Goal: Use online tool/utility: Use online tool/utility

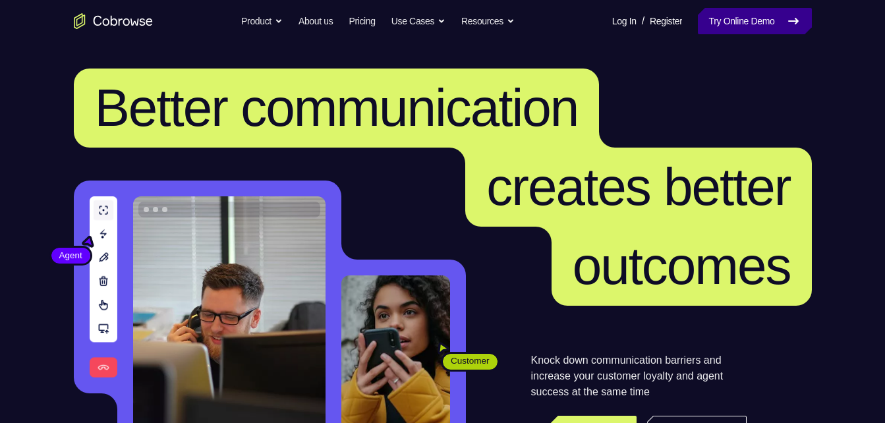
click at [729, 15] on link "Try Online Demo" at bounding box center [754, 21] width 113 height 26
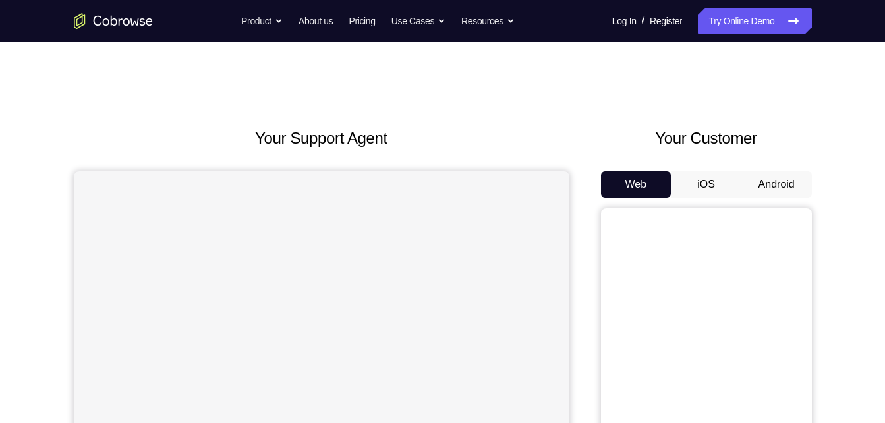
click at [754, 187] on button "Android" at bounding box center [776, 184] width 70 height 26
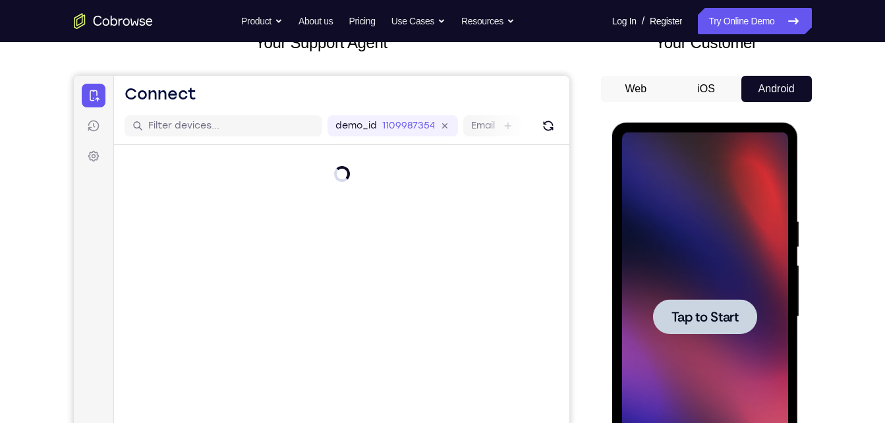
drag, startPoint x: 1355, startPoint y: 337, endPoint x: 700, endPoint y: 327, distance: 655.4
click at [700, 327] on div at bounding box center [705, 316] width 104 height 35
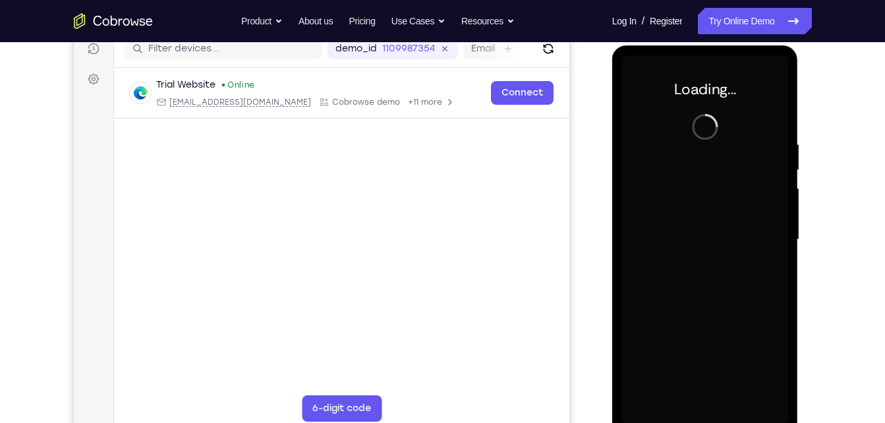
scroll to position [179, 0]
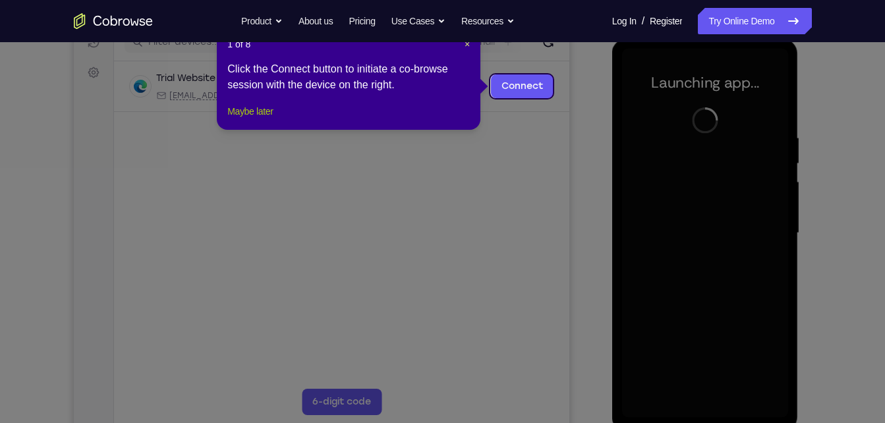
click at [256, 119] on button "Maybe later" at bounding box center [249, 111] width 45 height 16
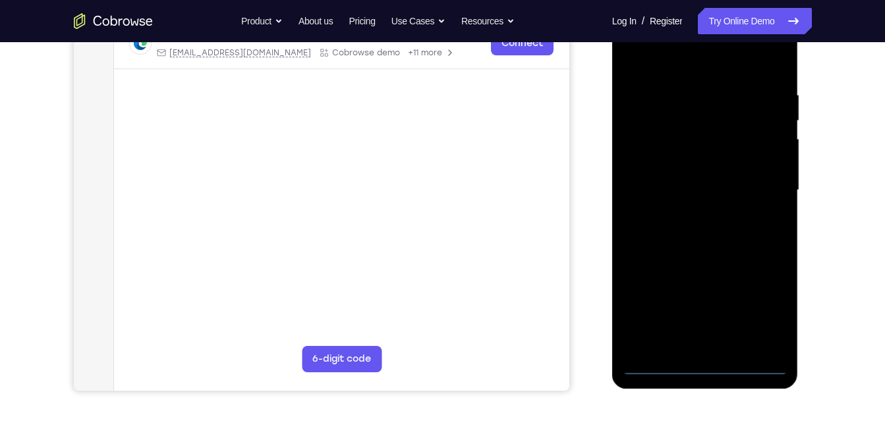
scroll to position [223, 0]
click at [702, 364] on div at bounding box center [705, 189] width 166 height 369
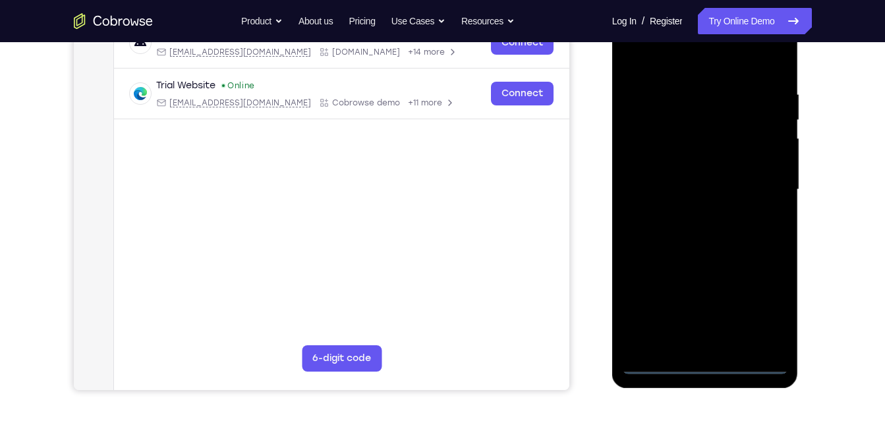
click at [767, 312] on div at bounding box center [705, 189] width 166 height 369
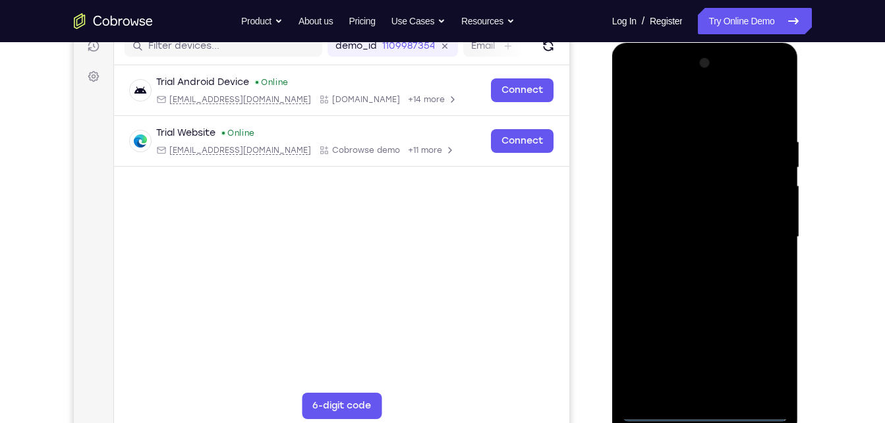
scroll to position [176, 0]
click at [632, 84] on div at bounding box center [705, 236] width 166 height 369
click at [759, 227] on div at bounding box center [705, 236] width 166 height 369
click at [682, 260] on div at bounding box center [705, 236] width 166 height 369
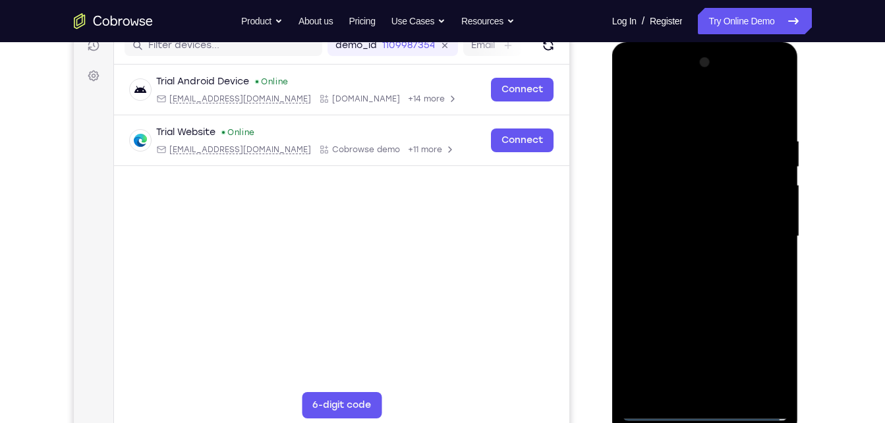
click at [706, 225] on div at bounding box center [705, 236] width 166 height 369
click at [690, 205] on div at bounding box center [705, 236] width 166 height 369
click at [665, 238] on div at bounding box center [705, 236] width 166 height 369
click at [665, 287] on div at bounding box center [705, 236] width 166 height 369
click at [705, 270] on div at bounding box center [705, 236] width 166 height 369
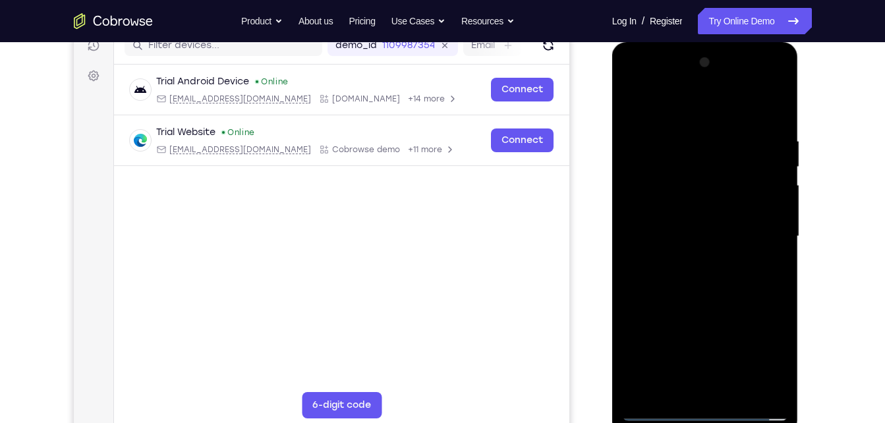
click at [683, 281] on div at bounding box center [705, 236] width 166 height 369
click at [731, 384] on div at bounding box center [705, 236] width 166 height 369
click at [711, 300] on div at bounding box center [705, 236] width 166 height 369
click at [707, 198] on div at bounding box center [705, 236] width 166 height 369
drag, startPoint x: 750, startPoint y: 214, endPoint x: 720, endPoint y: 407, distance: 195.4
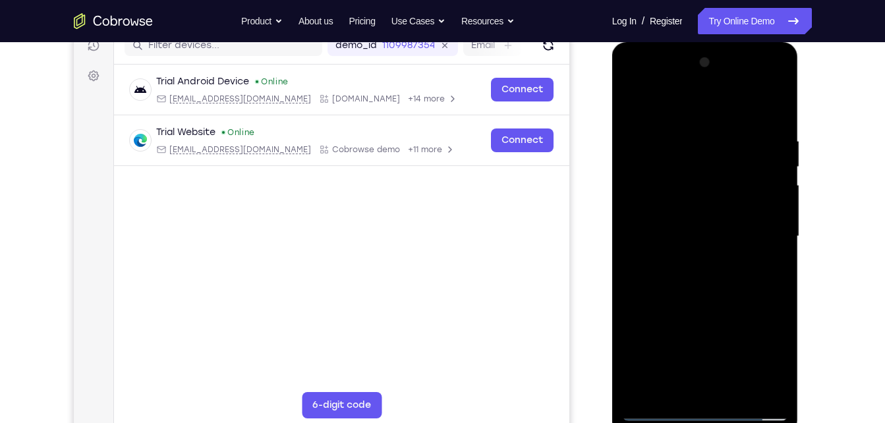
click at [720, 407] on div at bounding box center [705, 236] width 166 height 369
drag, startPoint x: 759, startPoint y: 180, endPoint x: 781, endPoint y: 456, distance: 276.8
click at [781, 422] on html "Online web based iOS Simulators and Android Emulators. Run iPhone, iPad, Mobile…" at bounding box center [706, 239] width 188 height 395
drag, startPoint x: 697, startPoint y: 314, endPoint x: 665, endPoint y: 18, distance: 297.5
click at [665, 42] on html "Online web based iOS Simulators and Android Emulators. Run iPhone, iPad, Mobile…" at bounding box center [706, 239] width 188 height 395
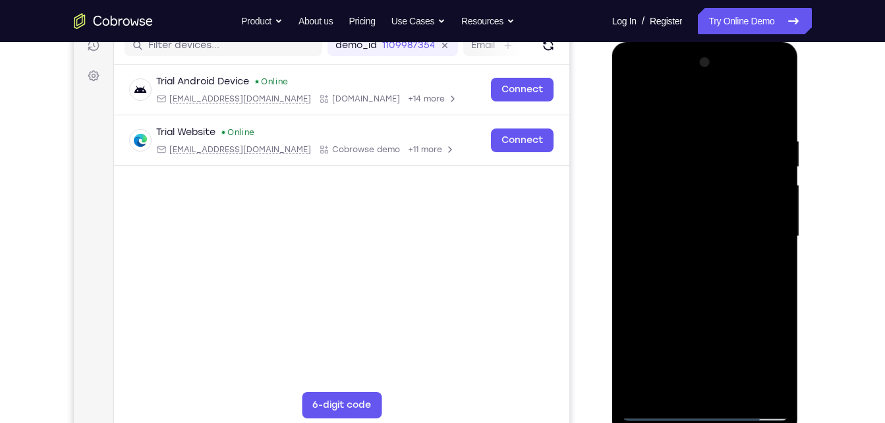
drag, startPoint x: 742, startPoint y: 316, endPoint x: 713, endPoint y: 43, distance: 273.6
click at [713, 43] on div at bounding box center [705, 238] width 186 height 393
drag, startPoint x: 777, startPoint y: 317, endPoint x: 759, endPoint y: 109, distance: 208.8
click at [759, 109] on div at bounding box center [705, 236] width 166 height 369
drag, startPoint x: 733, startPoint y: 272, endPoint x: 687, endPoint y: 48, distance: 228.6
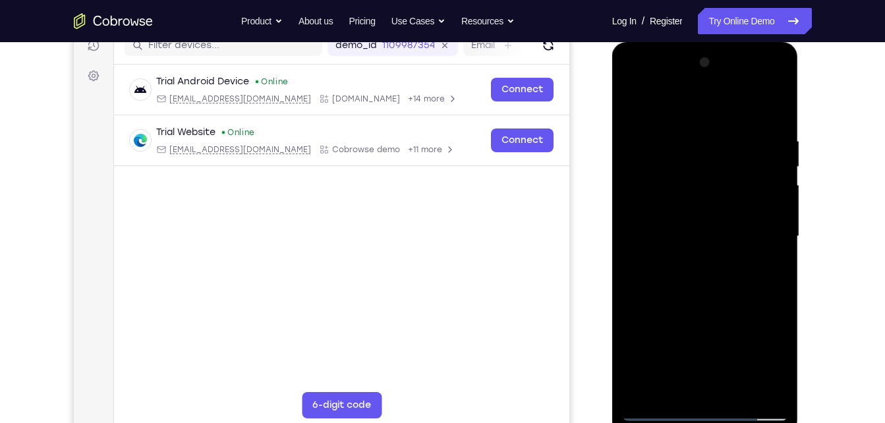
click at [687, 48] on div at bounding box center [705, 238] width 186 height 393
drag, startPoint x: 736, startPoint y: 277, endPoint x: 682, endPoint y: 456, distance: 187.9
click at [682, 422] on html "Online web based iOS Simulators and Android Emulators. Run iPhone, iPad, Mobile…" at bounding box center [706, 239] width 188 height 395
drag, startPoint x: 758, startPoint y: 188, endPoint x: 700, endPoint y: 456, distance: 274.4
click at [700, 422] on html "Online web based iOS Simulators and Android Emulators. Run iPhone, iPad, Mobile…" at bounding box center [706, 239] width 188 height 395
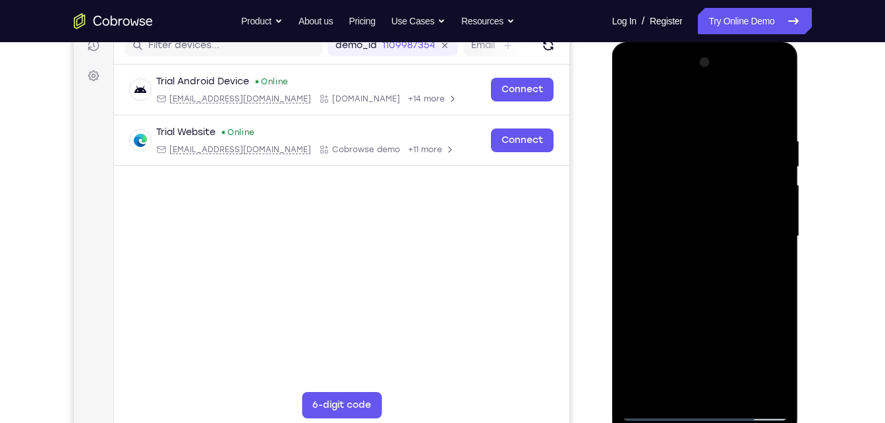
drag, startPoint x: 736, startPoint y: 186, endPoint x: 728, endPoint y: 406, distance: 220.1
click at [728, 406] on div at bounding box center [705, 236] width 166 height 369
click at [690, 314] on div at bounding box center [705, 236] width 166 height 369
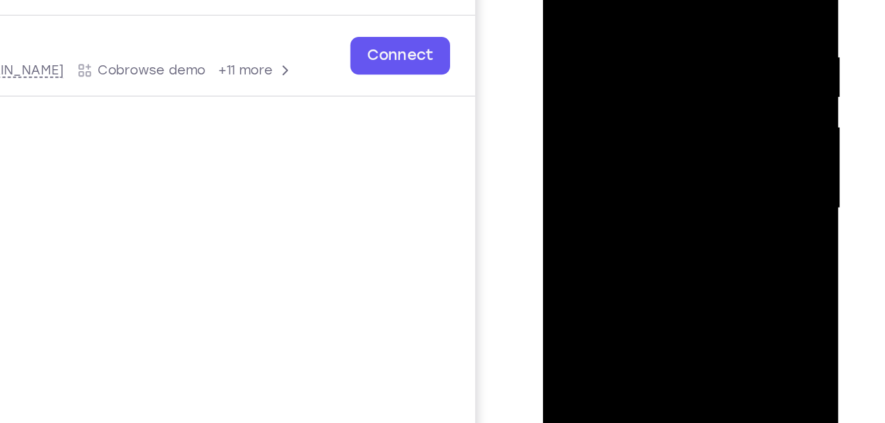
click at [646, 156] on div at bounding box center [636, 94] width 166 height 369
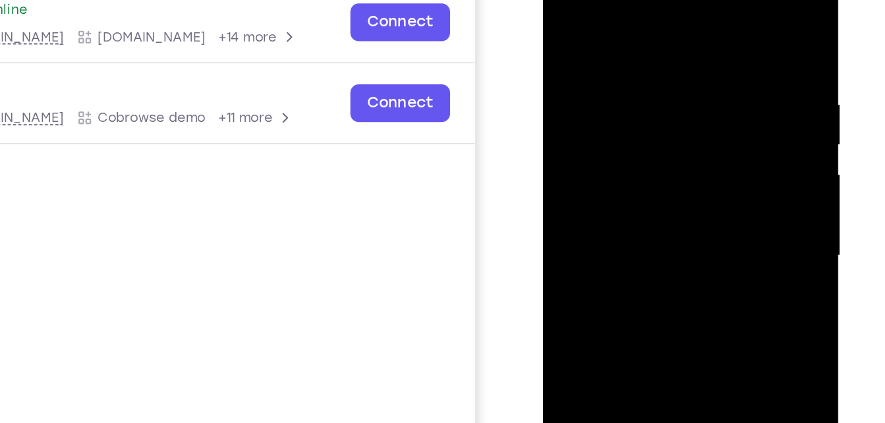
click at [562, 5] on div at bounding box center [636, 141] width 166 height 369
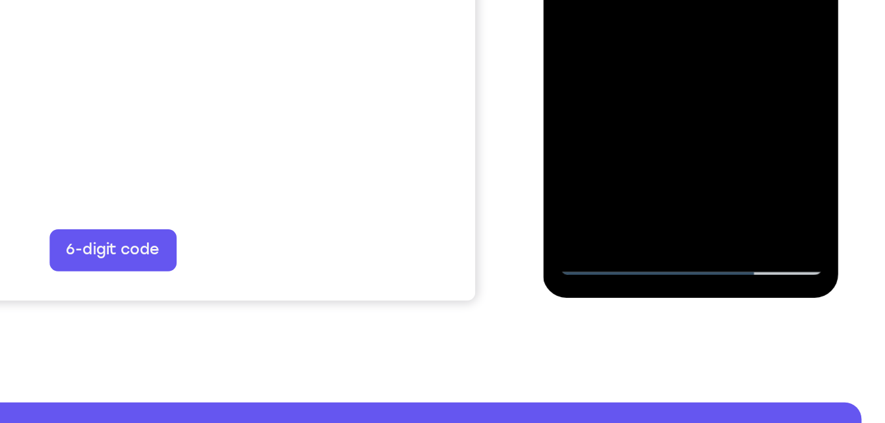
scroll to position [267, 0]
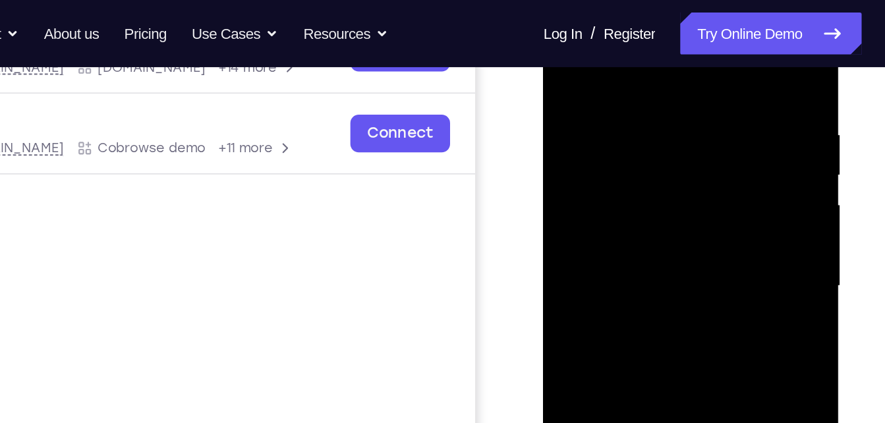
scroll to position [232, 0]
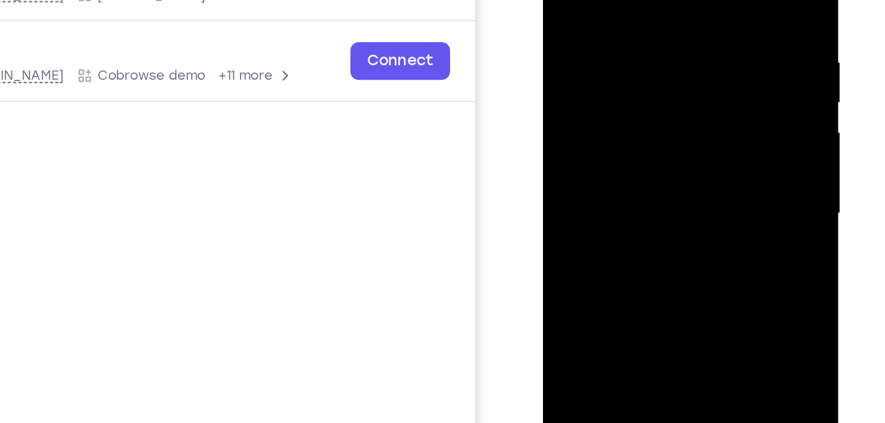
click at [623, 63] on div at bounding box center [636, 99] width 166 height 369
drag, startPoint x: 667, startPoint y: 84, endPoint x: 669, endPoint y: 228, distance: 143.6
click at [669, 228] on div at bounding box center [636, 99] width 166 height 369
drag, startPoint x: 672, startPoint y: -7, endPoint x: 670, endPoint y: 184, distance: 190.4
click at [670, 184] on div at bounding box center [636, 99] width 166 height 369
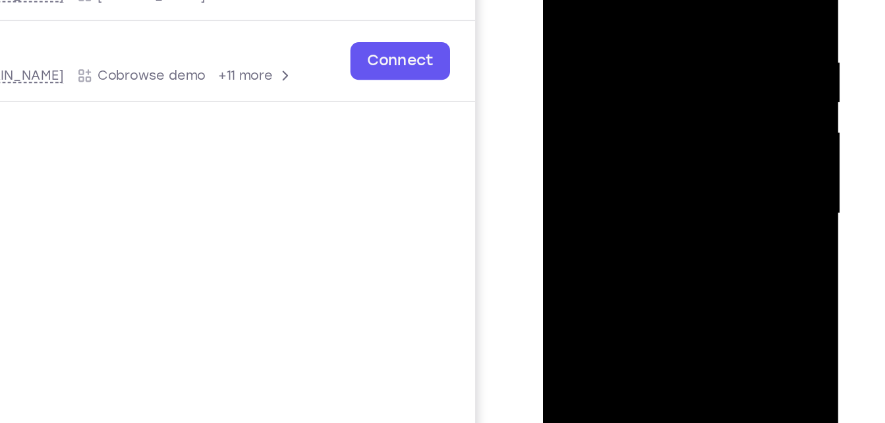
drag, startPoint x: 678, startPoint y: 42, endPoint x: 659, endPoint y: 142, distance: 101.9
click at [659, 142] on div at bounding box center [636, 99] width 166 height 369
drag, startPoint x: 676, startPoint y: 22, endPoint x: 659, endPoint y: 188, distance: 166.9
click at [659, 188] on div at bounding box center [636, 99] width 166 height 369
drag, startPoint x: 608, startPoint y: 166, endPoint x: 709, endPoint y: 54, distance: 151.1
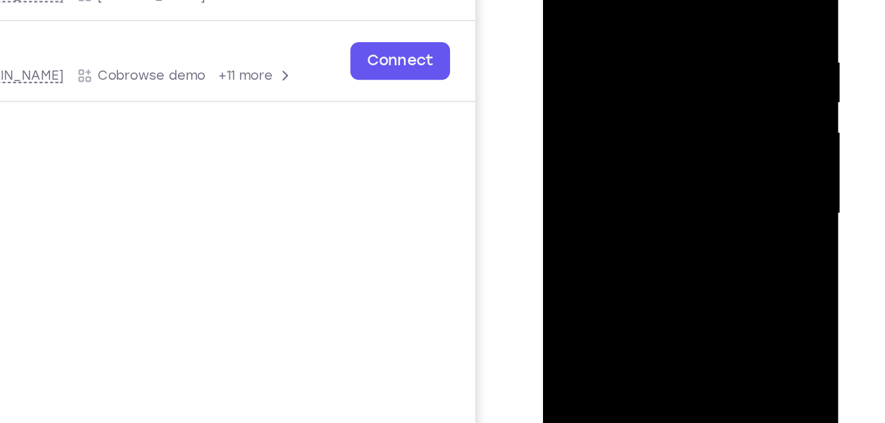
click at [709, 54] on div at bounding box center [636, 99] width 166 height 369
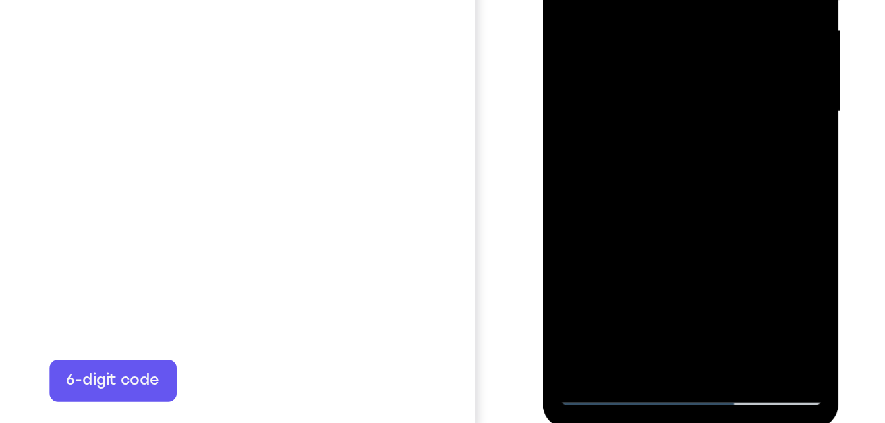
drag, startPoint x: 678, startPoint y: 27, endPoint x: 662, endPoint y: -29, distance: 58.4
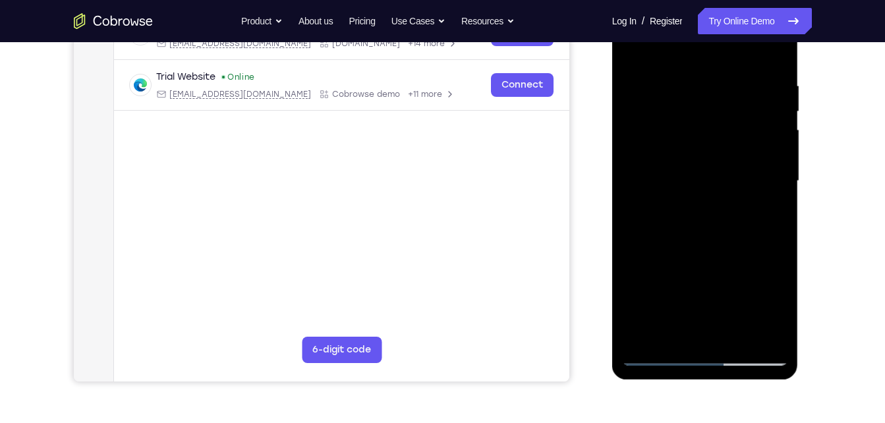
drag, startPoint x: 758, startPoint y: 146, endPoint x: 733, endPoint y: 81, distance: 69.2
click at [733, 81] on div at bounding box center [705, 181] width 166 height 369
click at [656, 177] on div at bounding box center [705, 181] width 166 height 369
click at [632, 45] on div at bounding box center [705, 181] width 166 height 369
click at [726, 337] on div at bounding box center [705, 181] width 166 height 369
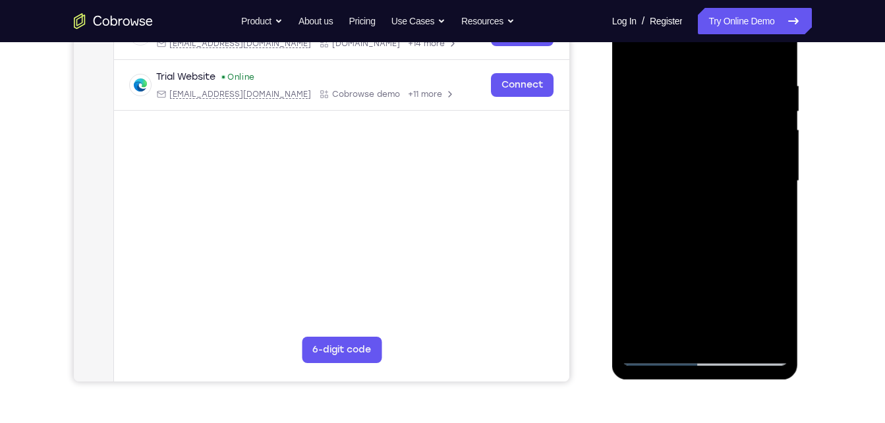
click at [690, 150] on div at bounding box center [705, 181] width 166 height 369
drag, startPoint x: 750, startPoint y: 136, endPoint x: 625, endPoint y: 382, distance: 275.4
click at [625, 382] on html "Online web based iOS Simulators and Android Emulators. Run iPhone, iPad, Mobile…" at bounding box center [706, 184] width 188 height 395
drag, startPoint x: 702, startPoint y: 238, endPoint x: 779, endPoint y: 13, distance: 237.9
click at [779, 13] on div at bounding box center [705, 181] width 166 height 369
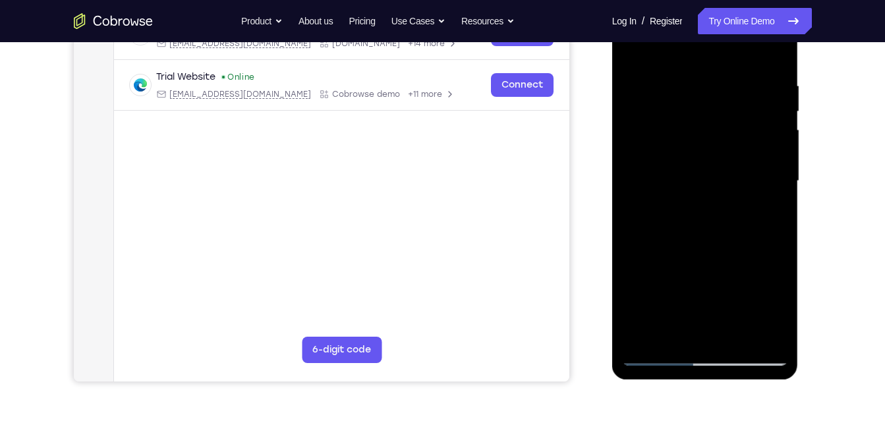
click at [704, 245] on div at bounding box center [705, 181] width 166 height 369
click at [635, 49] on div at bounding box center [705, 181] width 166 height 369
click at [732, 341] on div at bounding box center [705, 181] width 166 height 369
click at [671, 145] on div at bounding box center [705, 181] width 166 height 369
drag, startPoint x: 759, startPoint y: 168, endPoint x: 717, endPoint y: 377, distance: 213.5
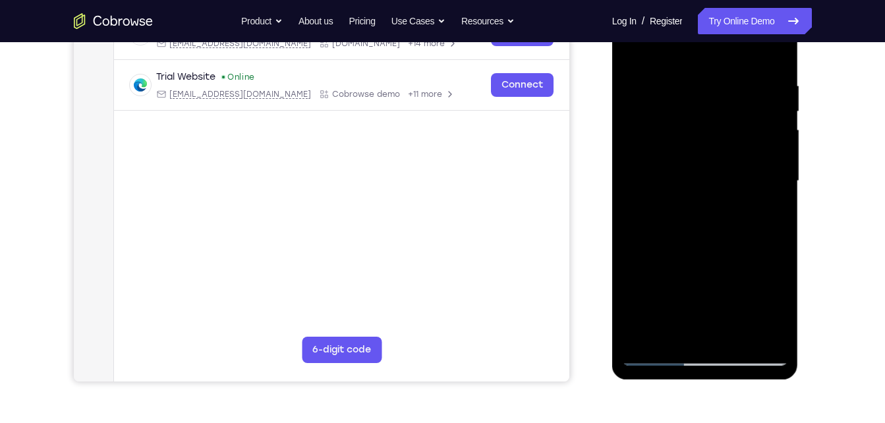
click at [717, 377] on div at bounding box center [705, 183] width 186 height 393
drag, startPoint x: 730, startPoint y: 190, endPoint x: 714, endPoint y: 434, distance: 244.9
click at [714, 382] on html "Online web based iOS Simulators and Android Emulators. Run iPhone, iPad, Mobile…" at bounding box center [706, 184] width 188 height 395
drag, startPoint x: 703, startPoint y: 275, endPoint x: 717, endPoint y: 74, distance: 201.4
click at [717, 74] on div at bounding box center [705, 181] width 166 height 369
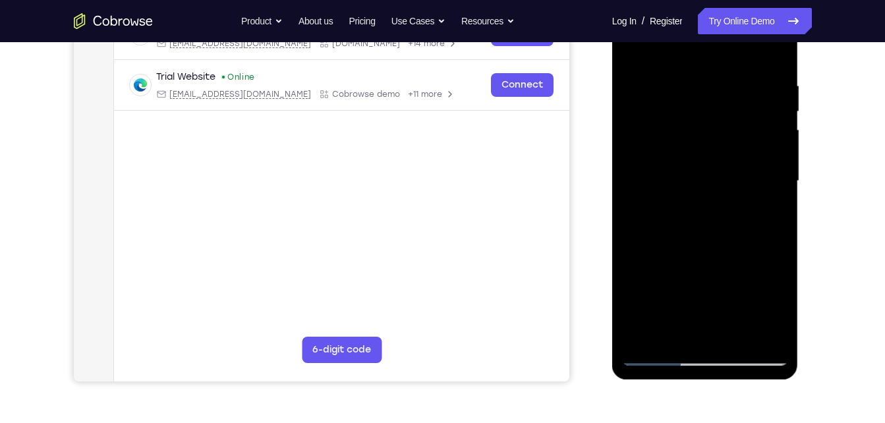
drag, startPoint x: 746, startPoint y: 237, endPoint x: 747, endPoint y: 146, distance: 90.9
click at [747, 146] on div at bounding box center [705, 181] width 166 height 369
click at [722, 197] on div at bounding box center [705, 181] width 166 height 369
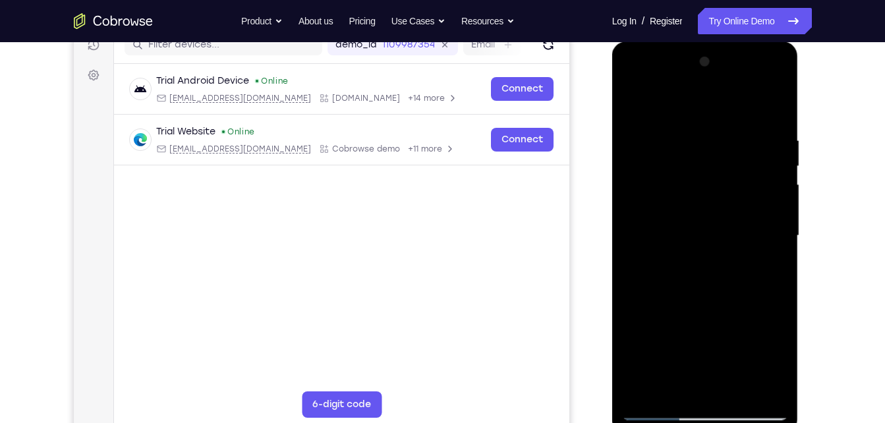
scroll to position [176, 0]
click at [634, 100] on div at bounding box center [705, 236] width 166 height 369
click at [734, 394] on div at bounding box center [705, 236] width 166 height 369
click at [700, 202] on div at bounding box center [705, 236] width 166 height 369
drag, startPoint x: 755, startPoint y: 196, endPoint x: 741, endPoint y: 358, distance: 162.7
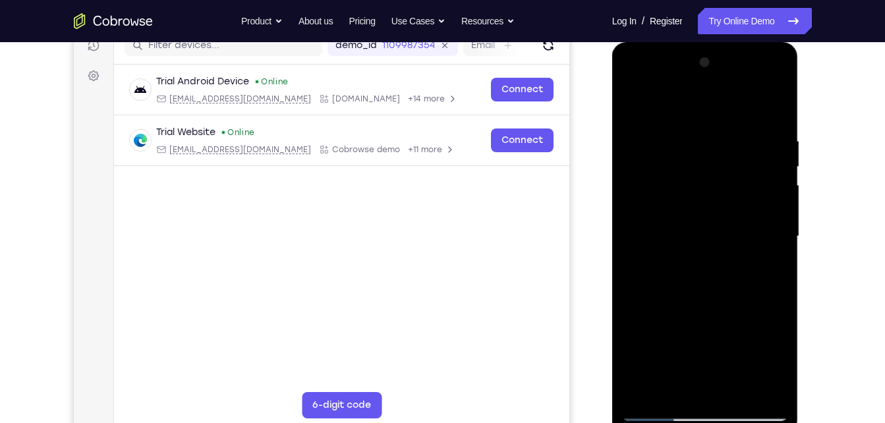
click at [741, 358] on div at bounding box center [705, 236] width 166 height 369
drag, startPoint x: 762, startPoint y: 170, endPoint x: 758, endPoint y: 216, distance: 46.3
click at [758, 216] on div at bounding box center [705, 236] width 166 height 369
drag, startPoint x: 730, startPoint y: 153, endPoint x: 711, endPoint y: 288, distance: 135.8
click at [711, 288] on div at bounding box center [705, 236] width 166 height 369
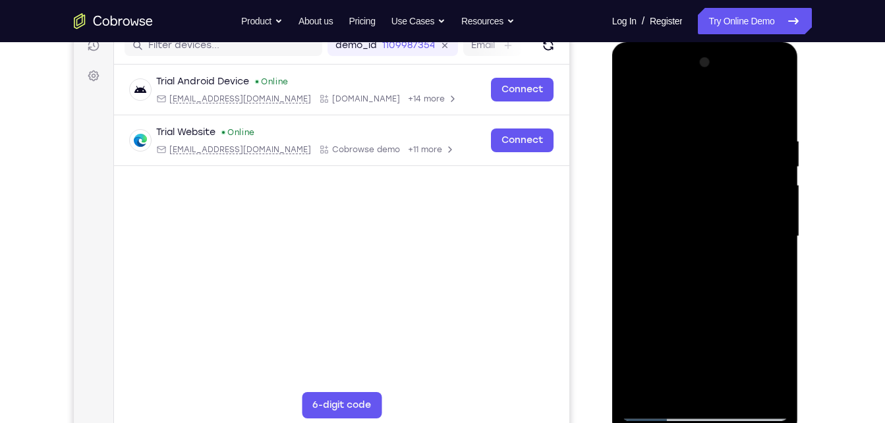
drag, startPoint x: 740, startPoint y: 298, endPoint x: 758, endPoint y: 190, distance: 109.6
click at [758, 190] on div at bounding box center [705, 236] width 166 height 369
drag, startPoint x: 671, startPoint y: 294, endPoint x: 699, endPoint y: 188, distance: 109.0
click at [699, 188] on div at bounding box center [705, 236] width 166 height 369
drag, startPoint x: 699, startPoint y: 188, endPoint x: 707, endPoint y: 188, distance: 8.6
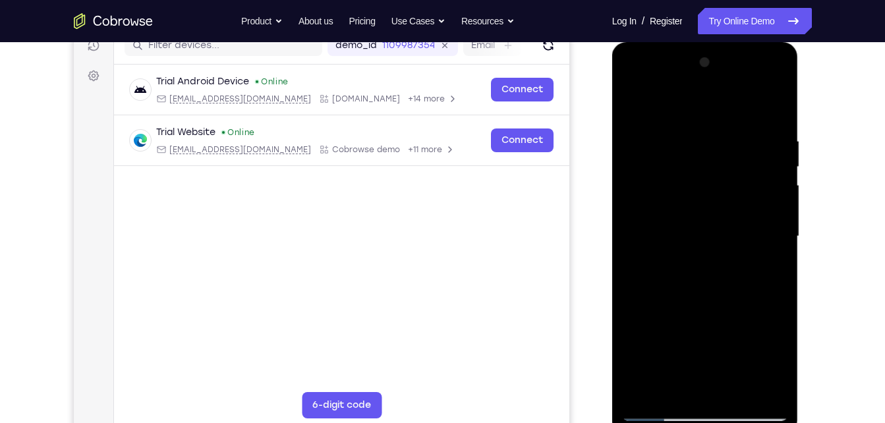
click at [707, 188] on div at bounding box center [705, 236] width 166 height 369
click at [773, 219] on div at bounding box center [705, 236] width 166 height 369
click at [727, 201] on div at bounding box center [705, 236] width 166 height 369
click at [672, 186] on div at bounding box center [705, 236] width 166 height 369
click at [682, 331] on div at bounding box center [705, 236] width 166 height 369
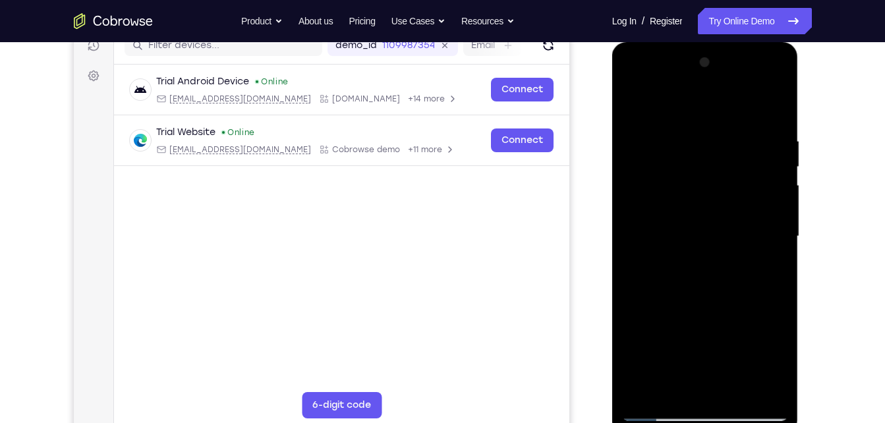
click at [629, 104] on div at bounding box center [705, 236] width 166 height 369
click at [734, 392] on div at bounding box center [705, 236] width 166 height 369
click at [657, 200] on div at bounding box center [705, 236] width 166 height 369
drag, startPoint x: 761, startPoint y: 188, endPoint x: 709, endPoint y: 330, distance: 151.3
click at [709, 330] on div at bounding box center [705, 236] width 166 height 369
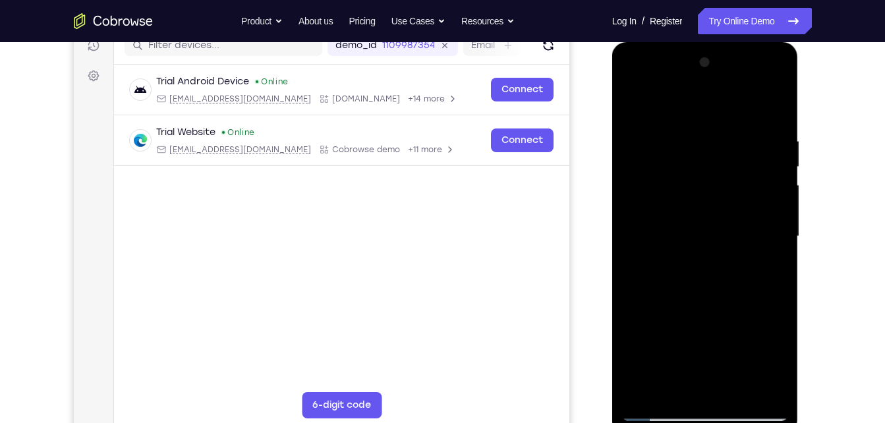
drag, startPoint x: 758, startPoint y: 144, endPoint x: 725, endPoint y: 243, distance: 104.1
click at [725, 243] on div at bounding box center [705, 236] width 166 height 369
click at [738, 188] on div at bounding box center [705, 236] width 166 height 369
drag, startPoint x: 755, startPoint y: 296, endPoint x: 776, endPoint y: 94, distance: 204.0
click at [776, 94] on div at bounding box center [705, 236] width 166 height 369
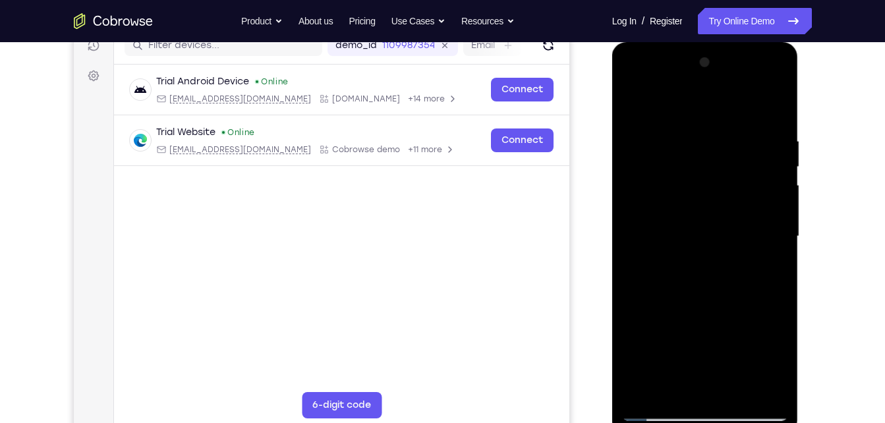
click at [747, 225] on div at bounding box center [705, 236] width 166 height 369
click at [736, 253] on div at bounding box center [705, 236] width 166 height 369
click at [669, 391] on div at bounding box center [705, 236] width 166 height 369
click at [740, 326] on div at bounding box center [705, 236] width 166 height 369
click at [764, 260] on div at bounding box center [705, 236] width 166 height 369
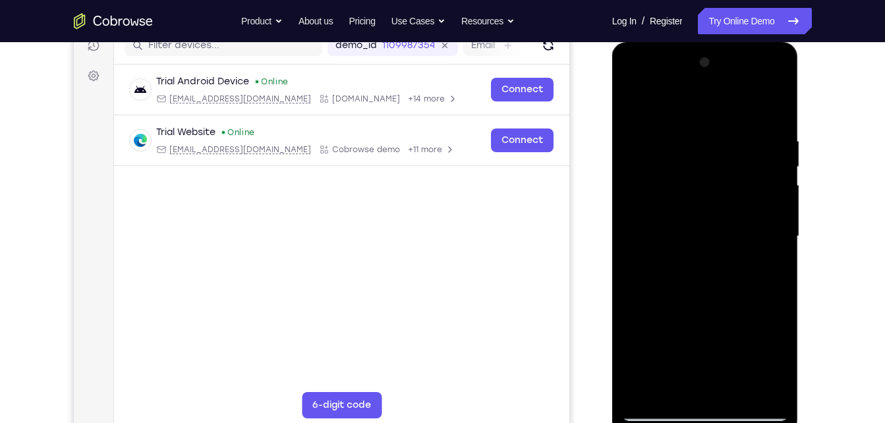
drag, startPoint x: 759, startPoint y: 166, endPoint x: 755, endPoint y: 173, distance: 7.7
click at [755, 173] on div at bounding box center [705, 236] width 166 height 369
click at [701, 123] on div at bounding box center [705, 236] width 166 height 369
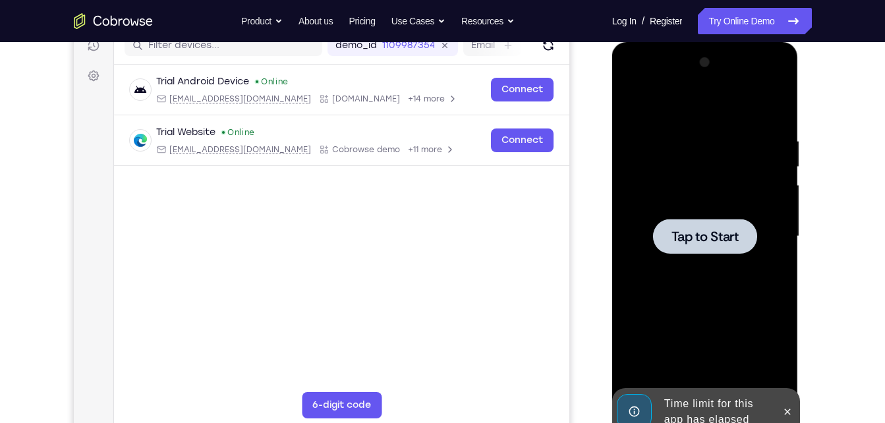
click at [717, 242] on span "Tap to Start" at bounding box center [704, 236] width 67 height 13
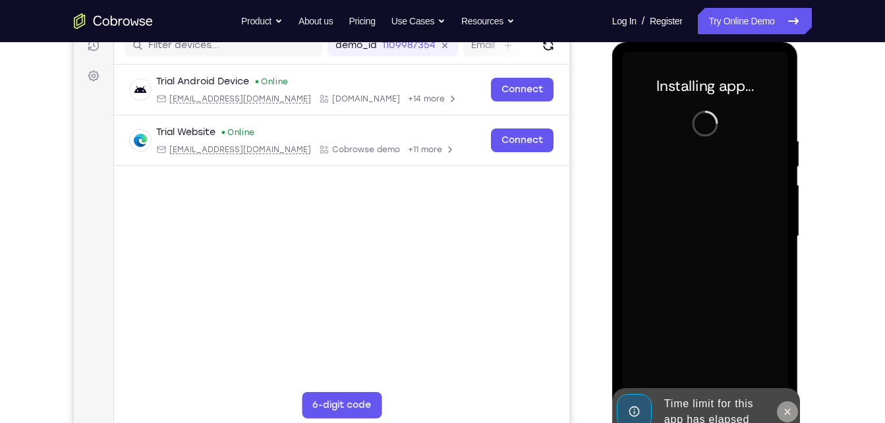
click at [786, 407] on icon at bounding box center [787, 411] width 11 height 11
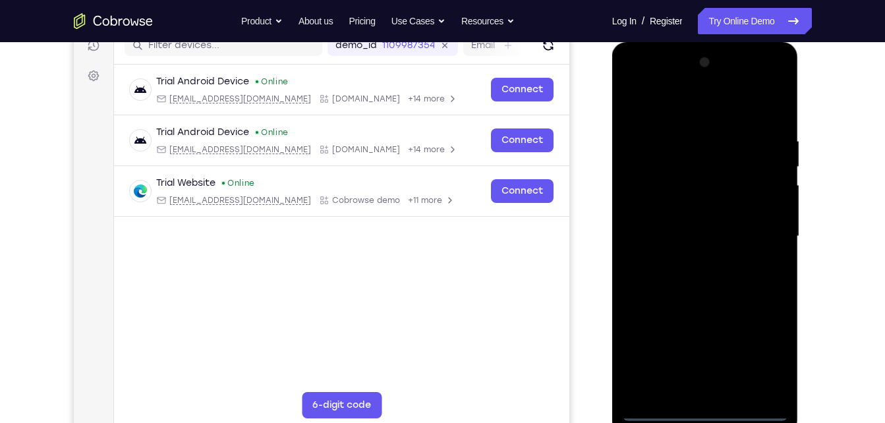
click at [699, 405] on div at bounding box center [705, 236] width 166 height 369
click at [714, 412] on div at bounding box center [705, 236] width 166 height 369
click at [767, 342] on div at bounding box center [705, 236] width 166 height 369
click at [760, 352] on div at bounding box center [705, 236] width 166 height 369
click at [652, 85] on div at bounding box center [705, 236] width 166 height 369
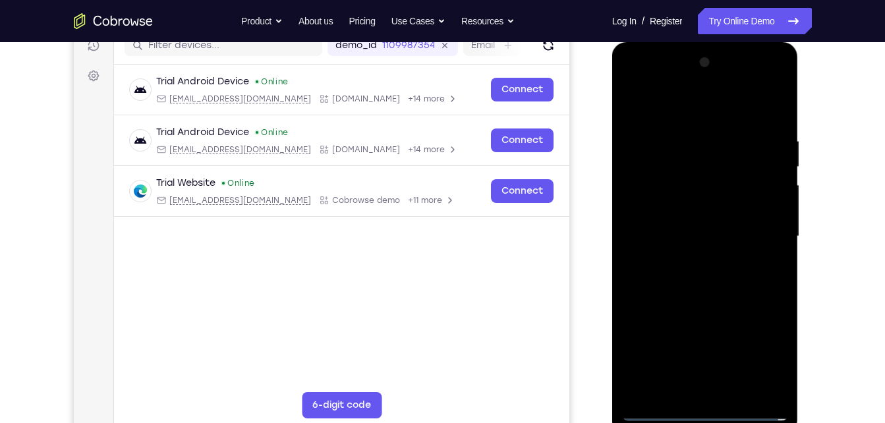
click at [759, 236] on div at bounding box center [705, 236] width 166 height 369
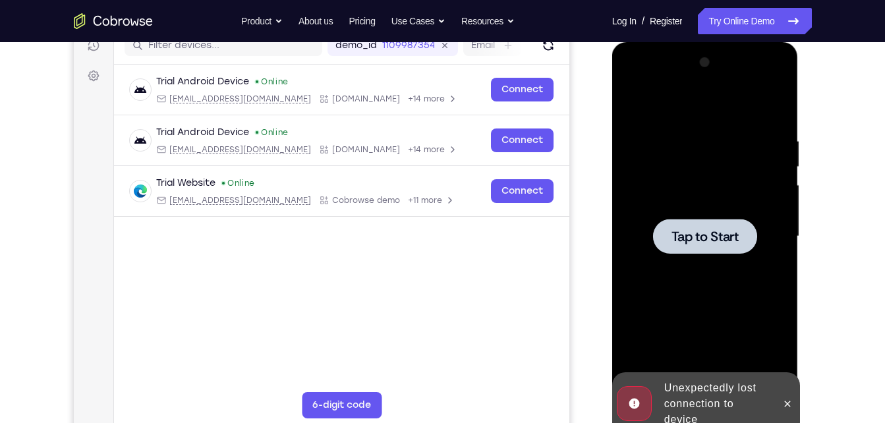
click at [699, 233] on span "Tap to Start" at bounding box center [704, 236] width 67 height 13
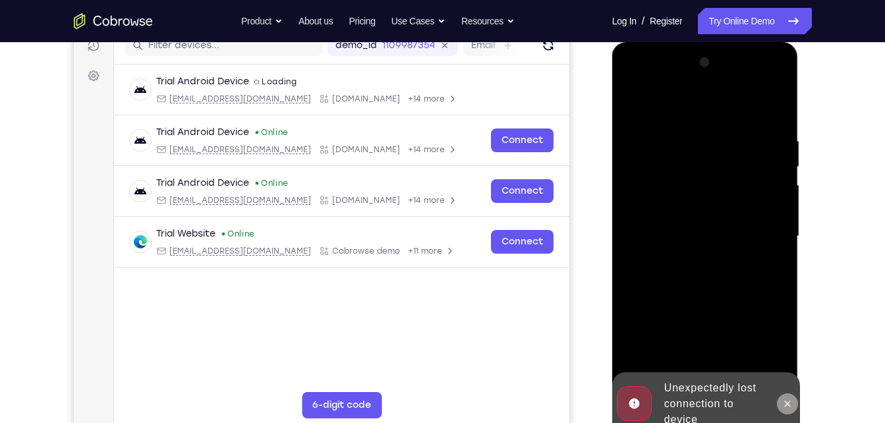
click at [790, 401] on icon at bounding box center [787, 403] width 11 height 11
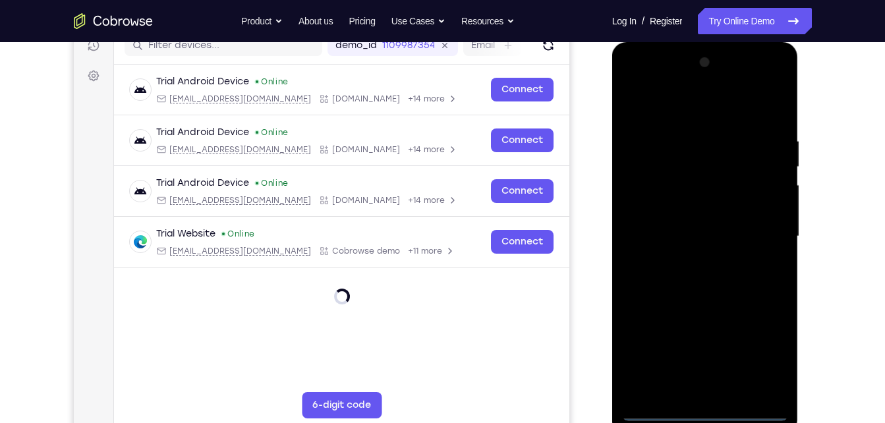
click at [697, 408] on div at bounding box center [705, 236] width 166 height 369
click at [764, 356] on div at bounding box center [705, 236] width 166 height 369
click at [649, 84] on div at bounding box center [705, 236] width 166 height 369
click at [761, 231] on div at bounding box center [705, 236] width 166 height 369
click at [694, 257] on div at bounding box center [705, 236] width 166 height 369
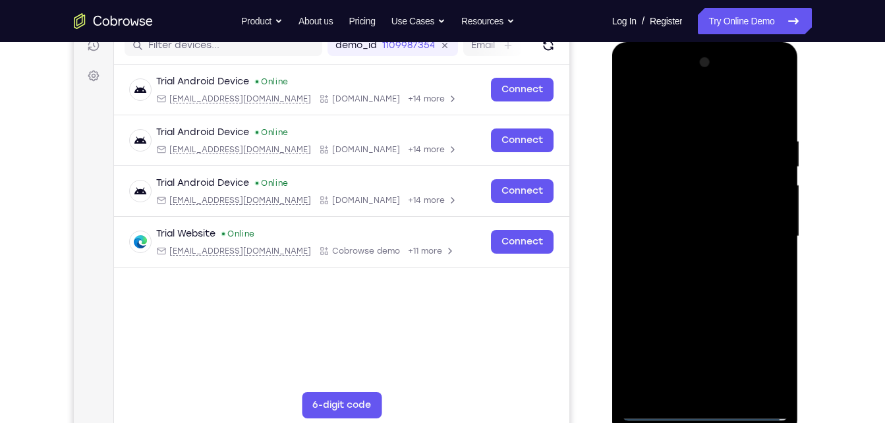
click at [701, 203] on div at bounding box center [705, 236] width 166 height 369
click at [709, 230] on div at bounding box center [705, 236] width 166 height 369
click at [686, 261] on div at bounding box center [705, 236] width 166 height 369
click at [706, 204] on div at bounding box center [705, 236] width 166 height 369
click at [734, 393] on div at bounding box center [705, 236] width 166 height 369
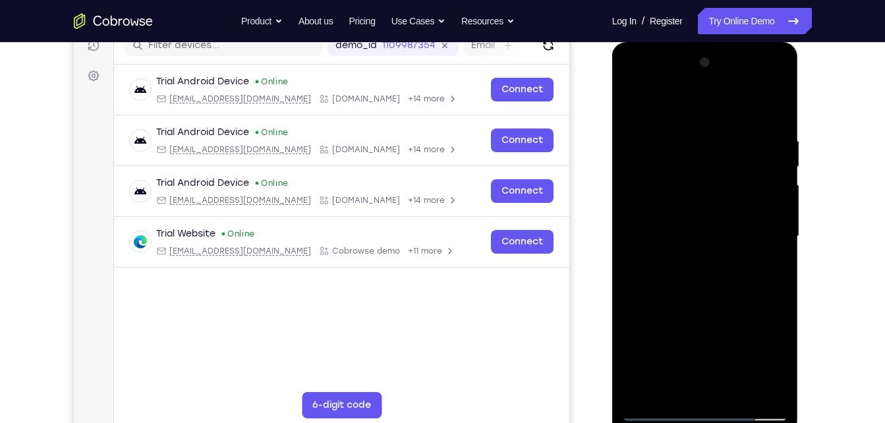
click at [709, 306] on div at bounding box center [705, 236] width 166 height 369
click at [728, 210] on div at bounding box center [705, 236] width 166 height 369
click at [684, 223] on div at bounding box center [705, 236] width 166 height 369
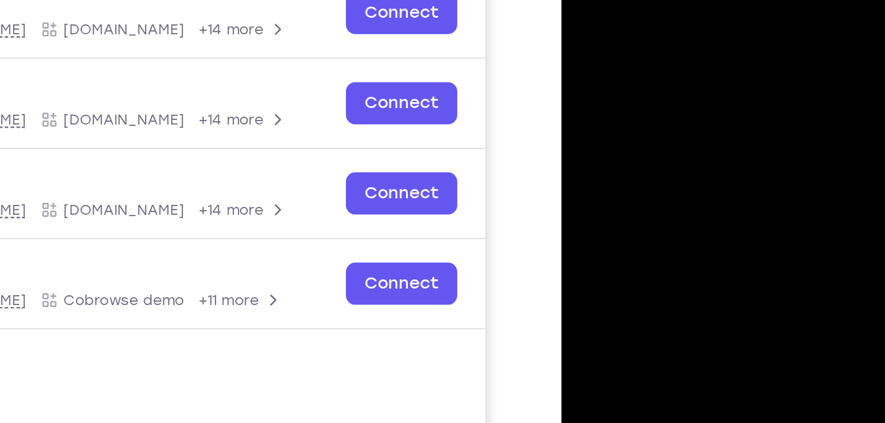
click at [579, 0] on div at bounding box center [653, 123] width 166 height 369
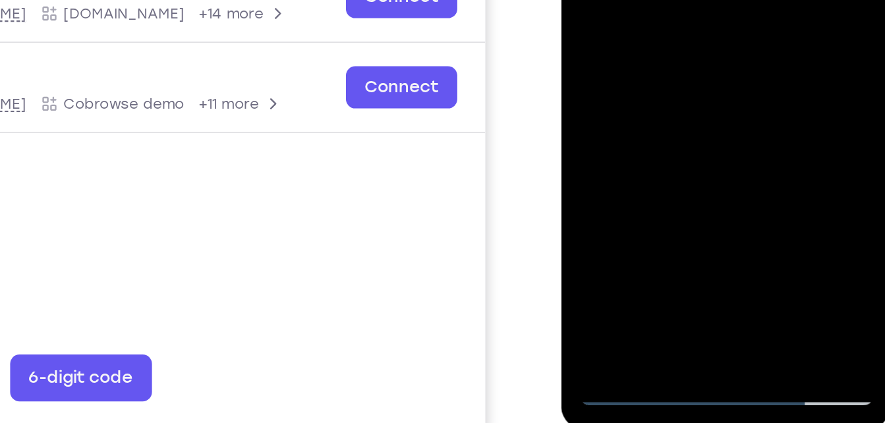
scroll to position [195, 0]
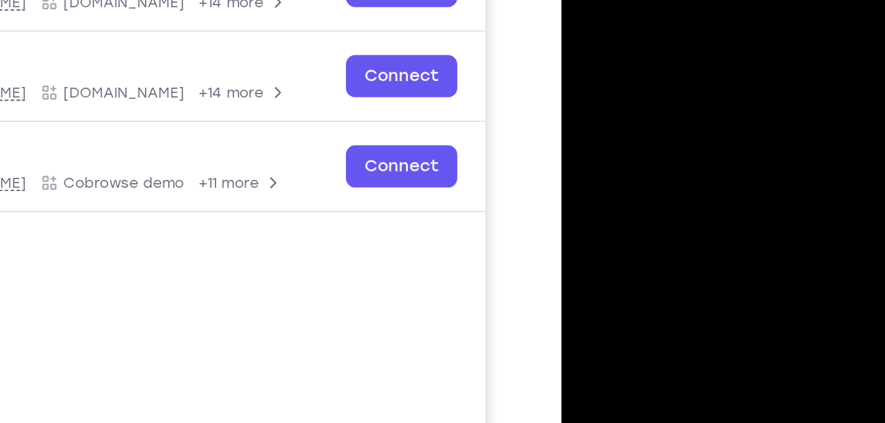
click at [641, 0] on div at bounding box center [653, 6] width 166 height 369
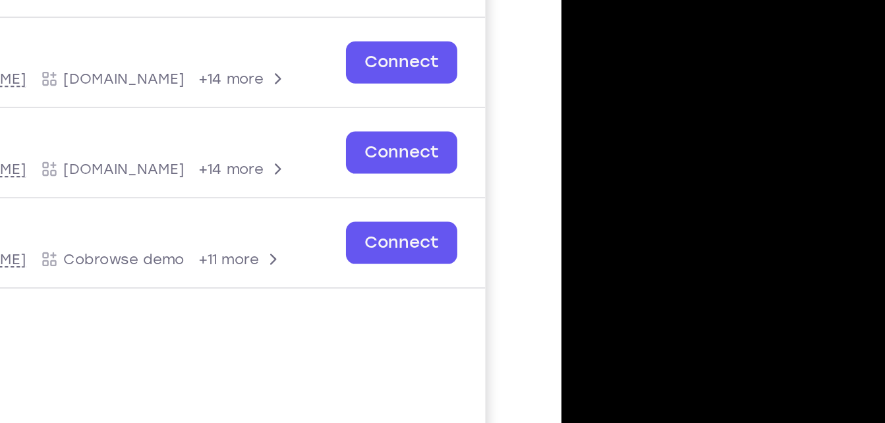
click at [682, 65] on div at bounding box center [653, 82] width 166 height 369
click at [678, 69] on div at bounding box center [653, 82] width 166 height 369
click at [719, 49] on div at bounding box center [653, 82] width 166 height 369
drag, startPoint x: 633, startPoint y: 19, endPoint x: 693, endPoint y: -76, distance: 112.8
click at [693, 0] on div at bounding box center [653, 82] width 166 height 369
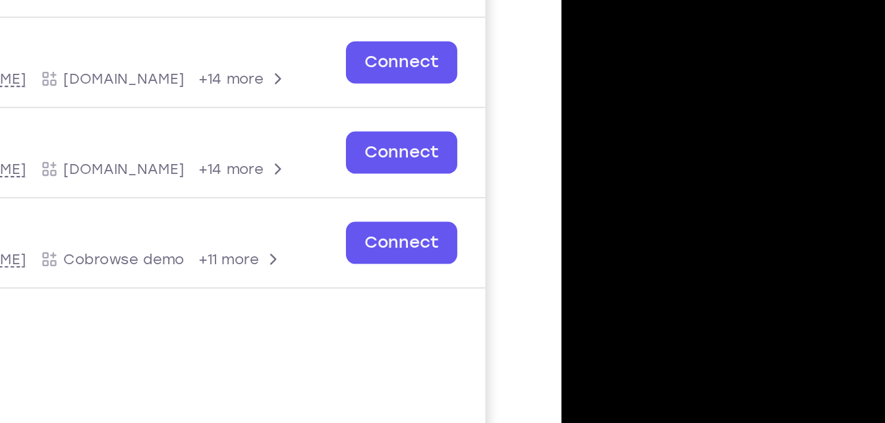
drag, startPoint x: 628, startPoint y: -26, endPoint x: 627, endPoint y: 25, distance: 50.7
click at [627, 25] on div at bounding box center [653, 82] width 166 height 369
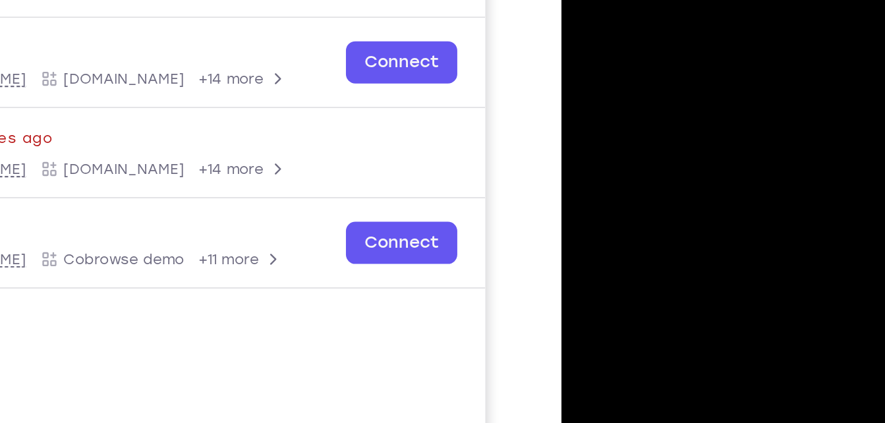
click at [655, 0] on div at bounding box center [653, 82] width 166 height 369
click at [645, 0] on div at bounding box center [653, 82] width 166 height 369
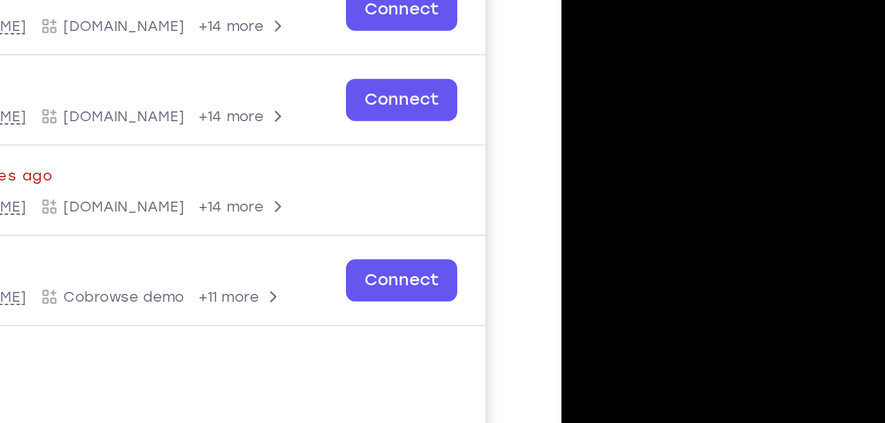
click at [584, 0] on div at bounding box center [653, 119] width 166 height 369
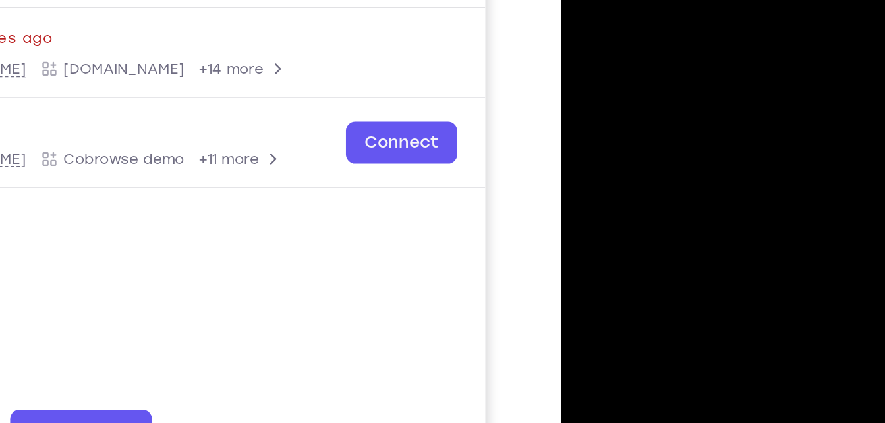
drag, startPoint x: 699, startPoint y: -26, endPoint x: 680, endPoint y: 70, distance: 98.7
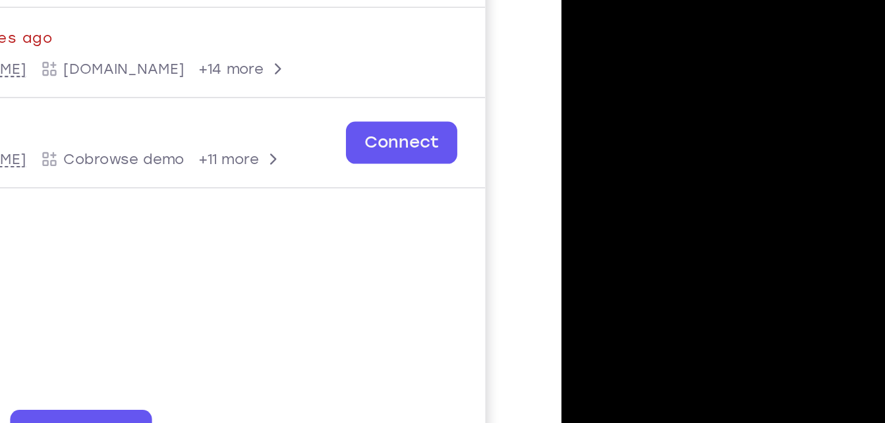
drag, startPoint x: 626, startPoint y: -38, endPoint x: 610, endPoint y: 49, distance: 88.5
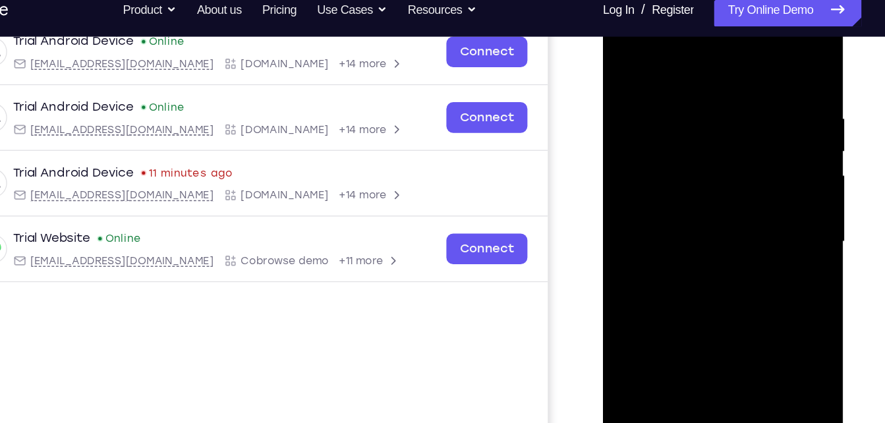
drag, startPoint x: 689, startPoint y: 125, endPoint x: 671, endPoint y: 258, distance: 133.6
click at [671, 258] on div at bounding box center [696, 185] width 166 height 369
drag, startPoint x: 755, startPoint y: 120, endPoint x: 668, endPoint y: 345, distance: 241.7
click at [668, 345] on div at bounding box center [696, 185] width 166 height 369
drag, startPoint x: 740, startPoint y: 115, endPoint x: 752, endPoint y: -9, distance: 124.3
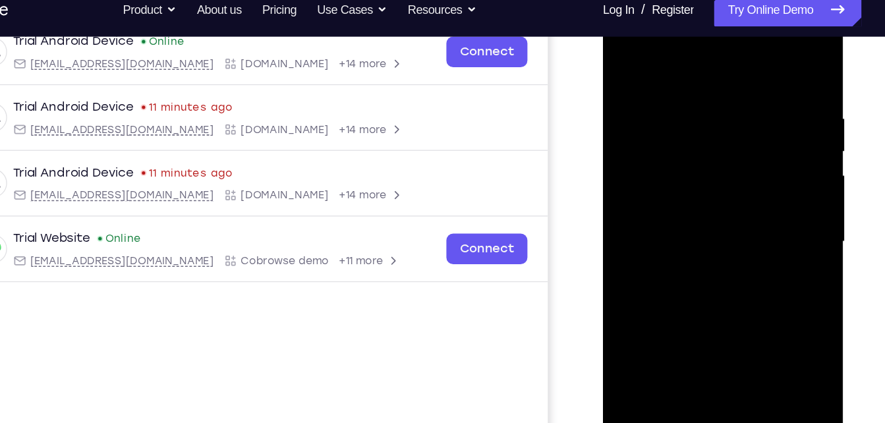
click at [752, 0] on div at bounding box center [696, 187] width 186 height 393
drag, startPoint x: 766, startPoint y: 159, endPoint x: 748, endPoint y: 0, distance: 159.7
click at [748, 1] on div at bounding box center [696, 185] width 166 height 369
click at [751, 136] on div at bounding box center [696, 185] width 166 height 369
click at [743, 152] on div at bounding box center [696, 185] width 166 height 369
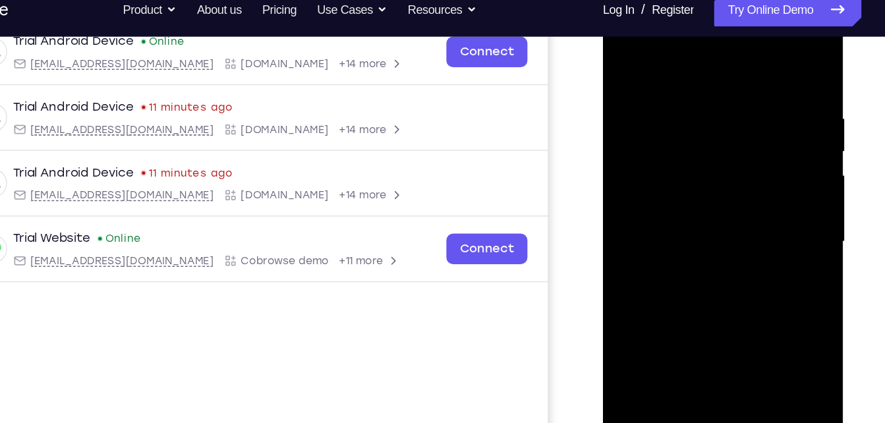
click at [661, 136] on div at bounding box center [696, 185] width 166 height 369
click at [620, 49] on div at bounding box center [696, 185] width 166 height 369
click at [622, 45] on div at bounding box center [696, 185] width 166 height 369
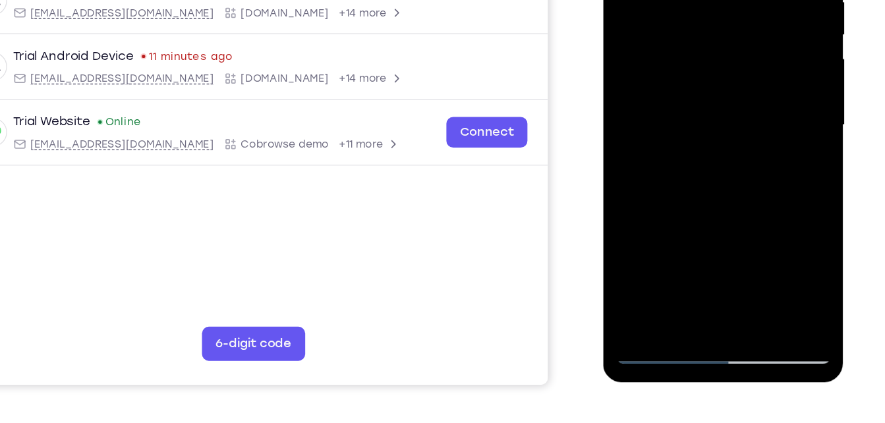
scroll to position [231, 0]
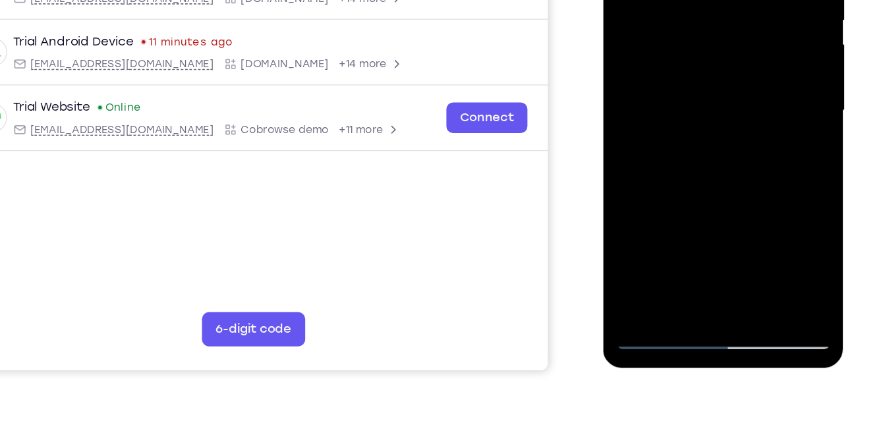
click at [688, 207] on div at bounding box center [696, 54] width 166 height 369
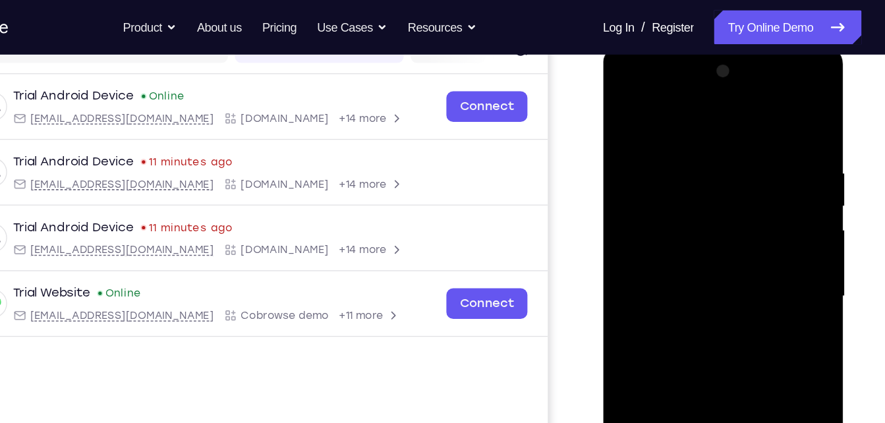
scroll to position [182, 0]
drag, startPoint x: 686, startPoint y: 231, endPoint x: 703, endPoint y: 97, distance: 134.7
click at [703, 97] on div at bounding box center [696, 239] width 166 height 369
drag, startPoint x: 719, startPoint y: 222, endPoint x: 736, endPoint y: 3, distance: 220.0
click at [736, 45] on html "Online web based iOS Simulators and Android Emulators. Run iPhone, iPad, Mobile…" at bounding box center [697, 242] width 188 height 395
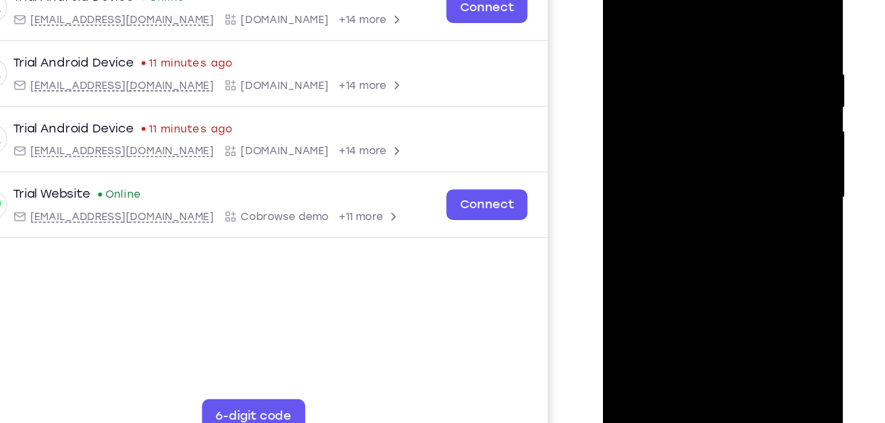
drag, startPoint x: 713, startPoint y: 189, endPoint x: 725, endPoint y: 7, distance: 182.8
click at [725, 7] on div at bounding box center [696, 141] width 166 height 369
drag, startPoint x: 701, startPoint y: 176, endPoint x: 678, endPoint y: -14, distance: 191.7
click at [678, 0] on div at bounding box center [696, 141] width 166 height 369
drag, startPoint x: 709, startPoint y: 180, endPoint x: 709, endPoint y: 173, distance: 7.9
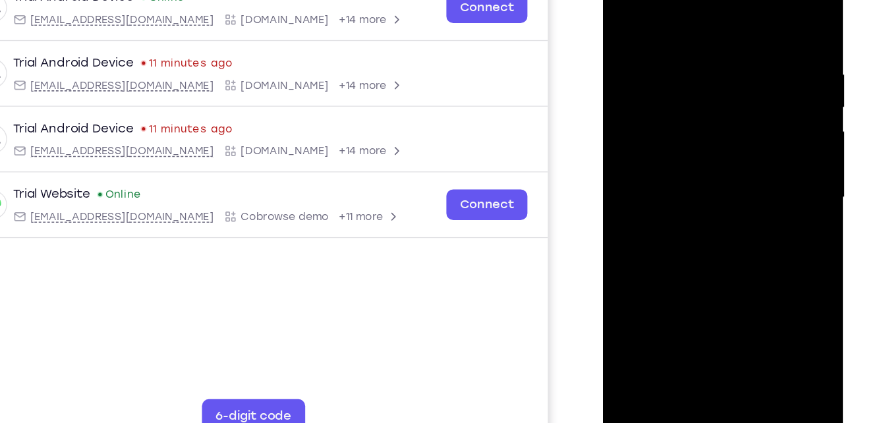
click at [709, 173] on div at bounding box center [696, 141] width 166 height 369
drag, startPoint x: 696, startPoint y: 184, endPoint x: 698, endPoint y: 26, distance: 158.1
click at [698, 26] on div at bounding box center [696, 141] width 166 height 369
drag, startPoint x: 684, startPoint y: 171, endPoint x: 685, endPoint y: 20, distance: 151.5
click at [685, 20] on div at bounding box center [696, 141] width 166 height 369
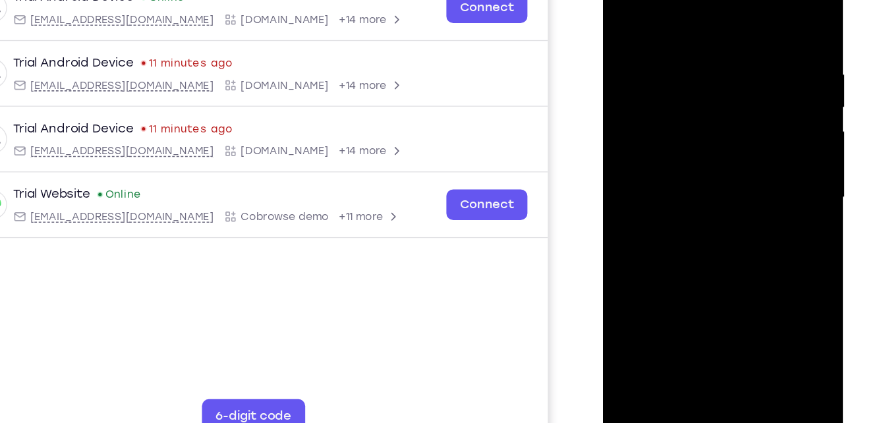
drag, startPoint x: 703, startPoint y: 207, endPoint x: 748, endPoint y: 11, distance: 202.0
click at [748, 11] on div at bounding box center [696, 141] width 166 height 369
drag, startPoint x: 689, startPoint y: 186, endPoint x: 704, endPoint y: -5, distance: 192.3
click at [704, 0] on div at bounding box center [696, 141] width 166 height 369
drag, startPoint x: 687, startPoint y: 180, endPoint x: 703, endPoint y: 69, distance: 112.4
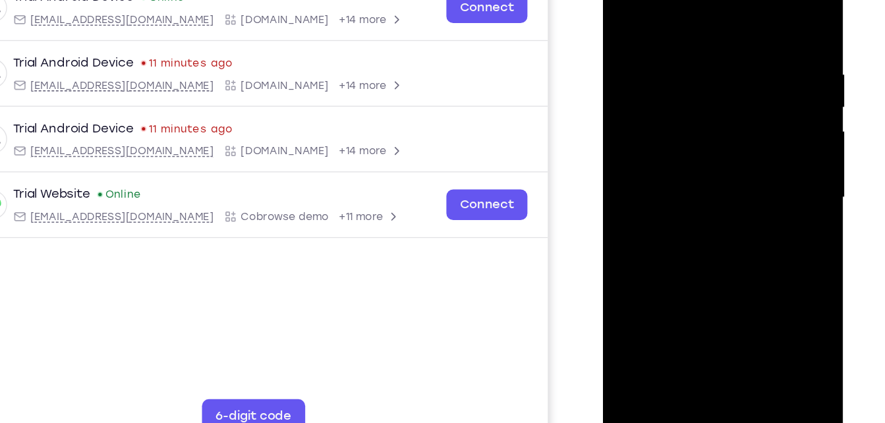
click at [703, 69] on div at bounding box center [696, 141] width 166 height 369
drag, startPoint x: 701, startPoint y: 162, endPoint x: 754, endPoint y: -50, distance: 218.7
click at [754, 0] on div at bounding box center [696, 143] width 186 height 393
drag, startPoint x: 684, startPoint y: 144, endPoint x: 721, endPoint y: -50, distance: 197.1
click at [721, 0] on div at bounding box center [696, 143] width 186 height 393
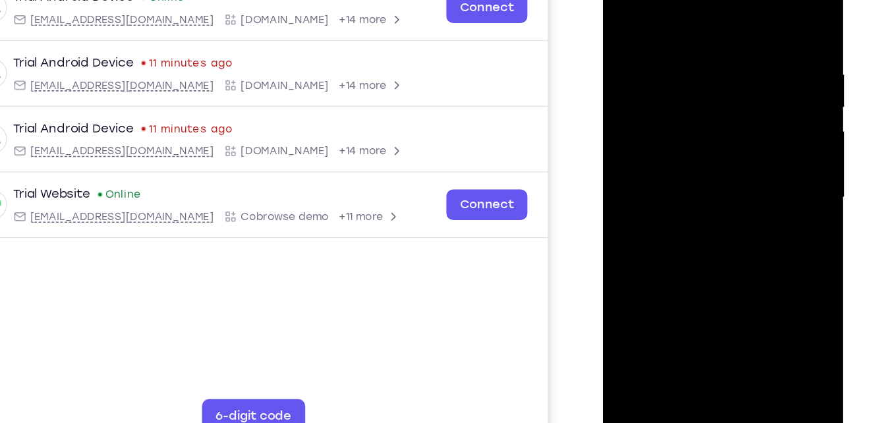
drag, startPoint x: 686, startPoint y: 188, endPoint x: 725, endPoint y: -12, distance: 203.3
click at [725, 0] on div at bounding box center [696, 141] width 166 height 369
drag, startPoint x: 698, startPoint y: 196, endPoint x: 713, endPoint y: -26, distance: 222.4
click at [713, 0] on div at bounding box center [696, 141] width 166 height 369
drag, startPoint x: 701, startPoint y: 153, endPoint x: 718, endPoint y: 16, distance: 138.6
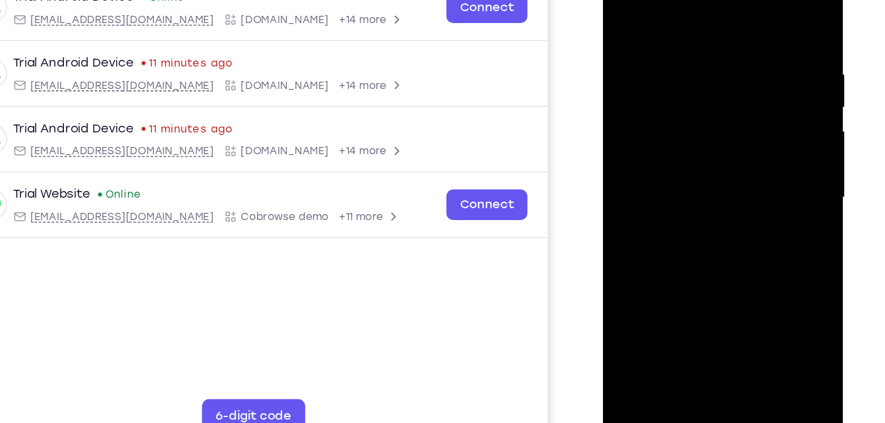
click at [718, 16] on div at bounding box center [696, 141] width 166 height 369
drag, startPoint x: 680, startPoint y: 219, endPoint x: 687, endPoint y: -16, distance: 235.9
click at [687, 0] on div at bounding box center [696, 141] width 166 height 369
drag, startPoint x: 676, startPoint y: 190, endPoint x: 662, endPoint y: -47, distance: 237.6
click at [662, 0] on div at bounding box center [696, 143] width 186 height 393
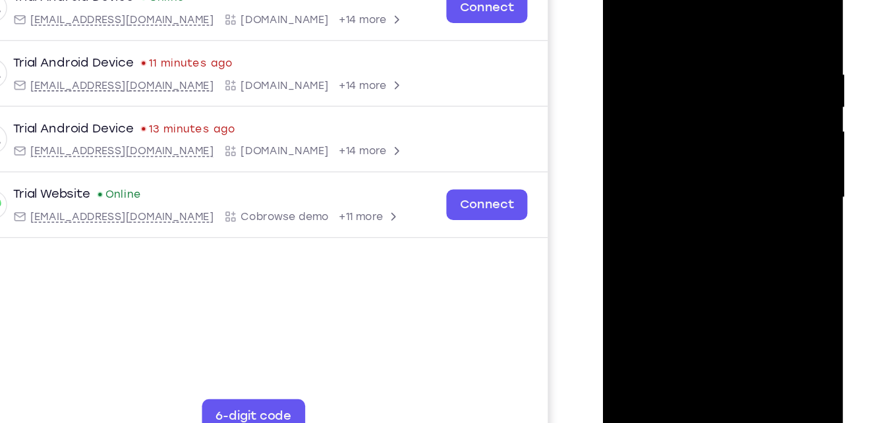
drag, startPoint x: 716, startPoint y: 216, endPoint x: 718, endPoint y: 55, distance: 161.4
click at [718, 55] on div at bounding box center [696, 141] width 166 height 369
drag, startPoint x: 707, startPoint y: 165, endPoint x: 721, endPoint y: -40, distance: 204.7
click at [721, 0] on div at bounding box center [696, 141] width 166 height 369
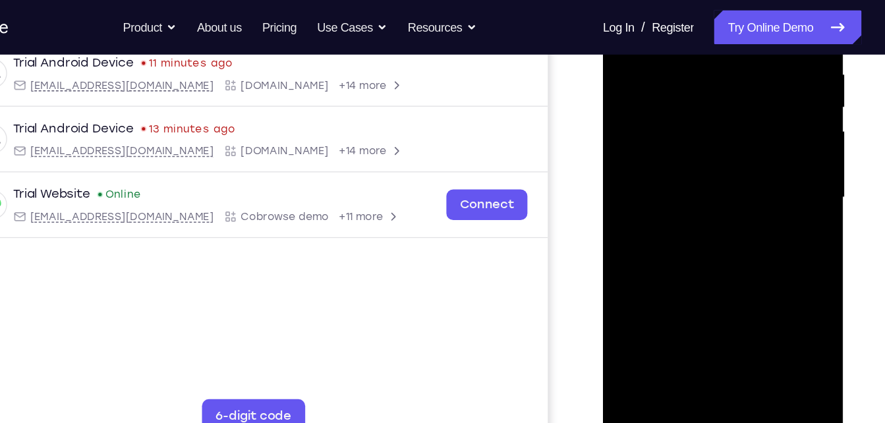
scroll to position [259, 0]
drag, startPoint x: 683, startPoint y: 169, endPoint x: 696, endPoint y: 10, distance: 159.9
click at [696, 10] on div at bounding box center [696, 141] width 166 height 369
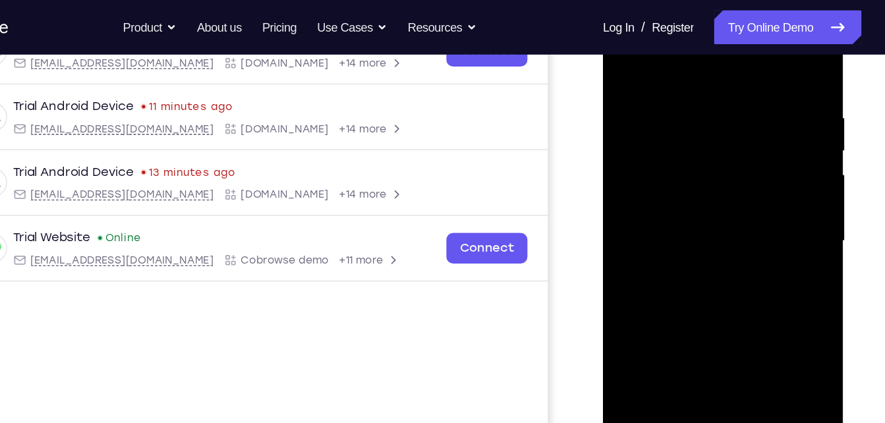
scroll to position [205, 0]
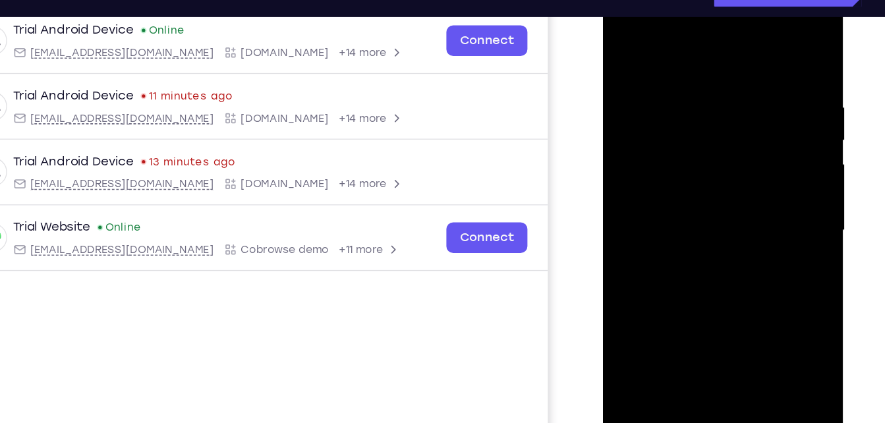
click at [767, 259] on div at bounding box center [696, 173] width 166 height 369
click at [660, 86] on div at bounding box center [696, 173] width 166 height 369
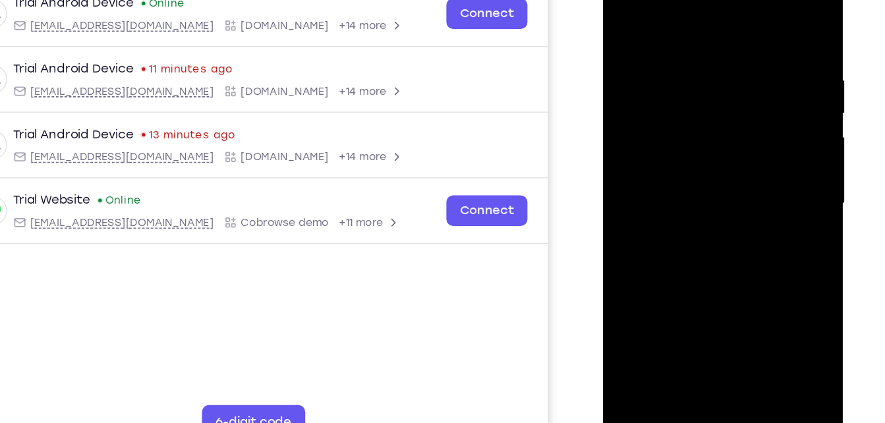
click at [675, 291] on div at bounding box center [696, 146] width 166 height 369
drag, startPoint x: 673, startPoint y: 188, endPoint x: 673, endPoint y: -2, distance: 190.4
click at [673, 0] on div at bounding box center [696, 146] width 166 height 369
drag, startPoint x: 674, startPoint y: 166, endPoint x: 687, endPoint y: -29, distance: 195.4
click at [687, 0] on div at bounding box center [696, 146] width 166 height 369
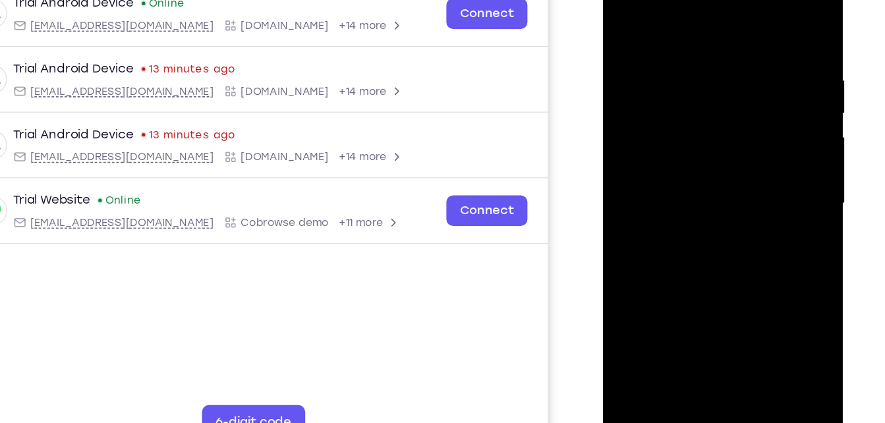
drag, startPoint x: 705, startPoint y: 194, endPoint x: 703, endPoint y: 11, distance: 182.5
click at [703, 11] on div at bounding box center [696, 146] width 166 height 369
click at [769, 236] on div at bounding box center [696, 146] width 166 height 369
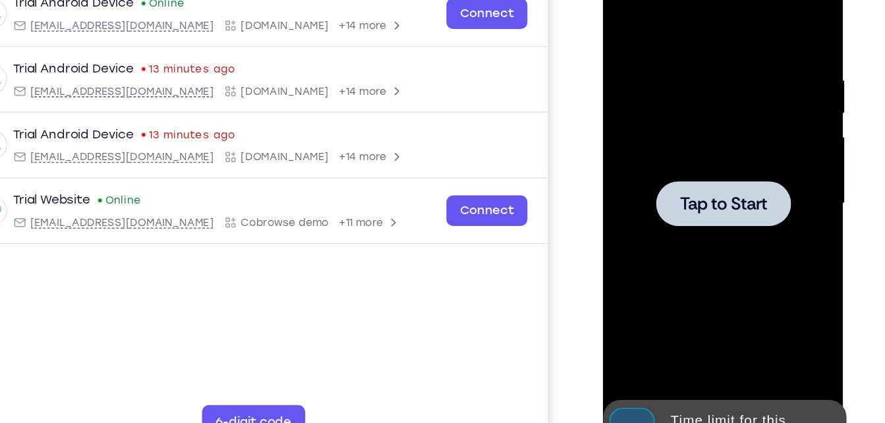
click at [705, 169] on div at bounding box center [696, 146] width 166 height 369
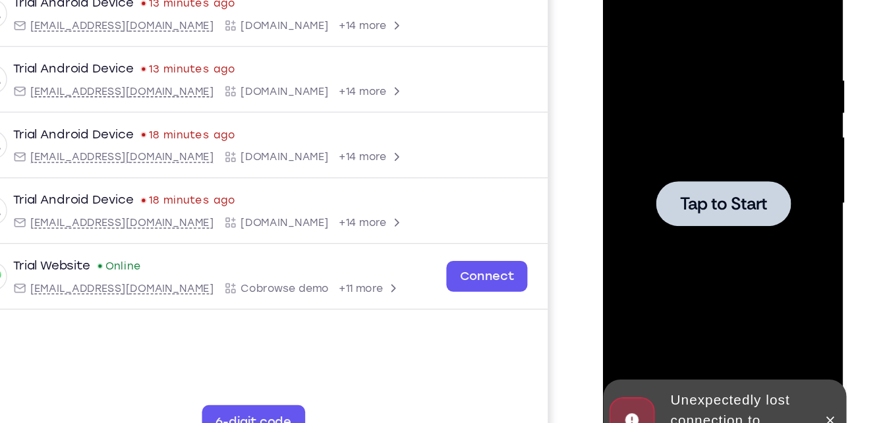
click at [655, 192] on div at bounding box center [696, 146] width 166 height 369
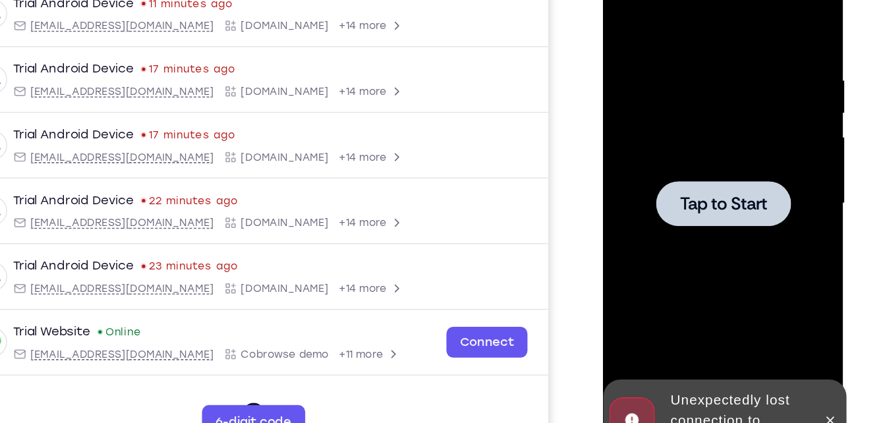
click at [703, 184] on div at bounding box center [696, 146] width 166 height 369
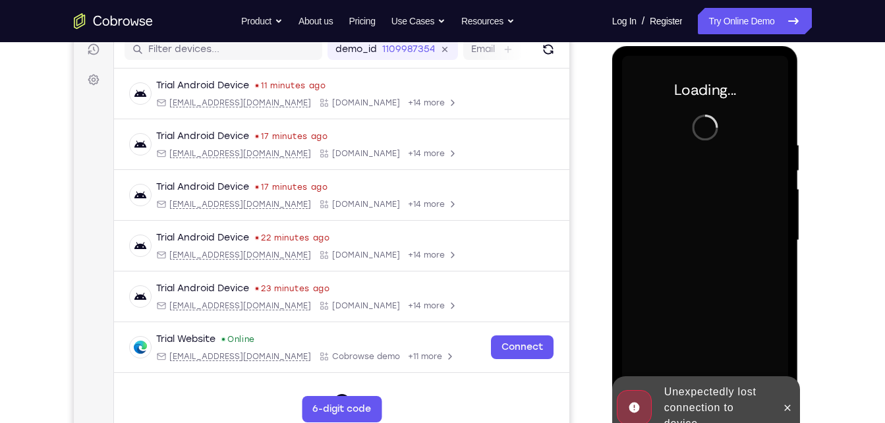
scroll to position [173, 0]
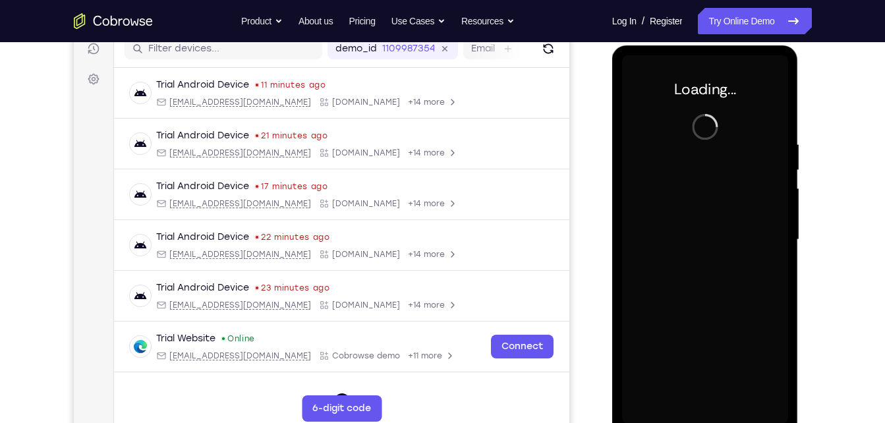
click at [710, 295] on div at bounding box center [705, 239] width 166 height 369
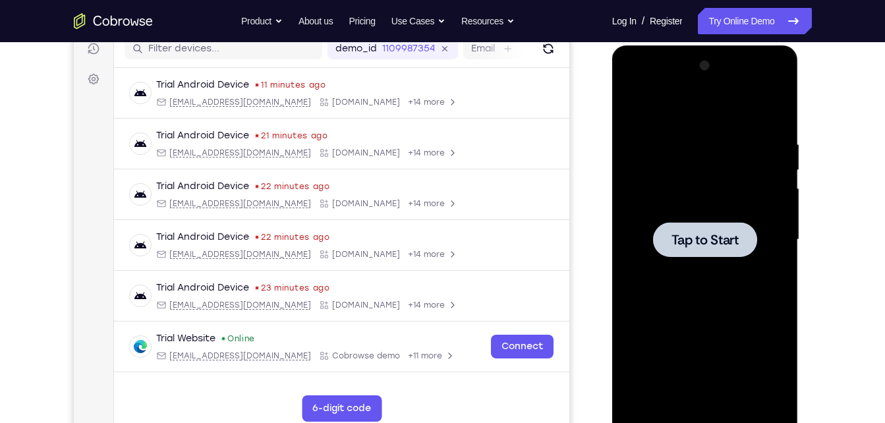
click at [710, 295] on div at bounding box center [705, 239] width 166 height 369
click at [751, 21] on link "Try Online Demo" at bounding box center [754, 21] width 113 height 26
click at [725, 207] on div at bounding box center [705, 239] width 166 height 369
